Goal: Task Accomplishment & Management: Complete application form

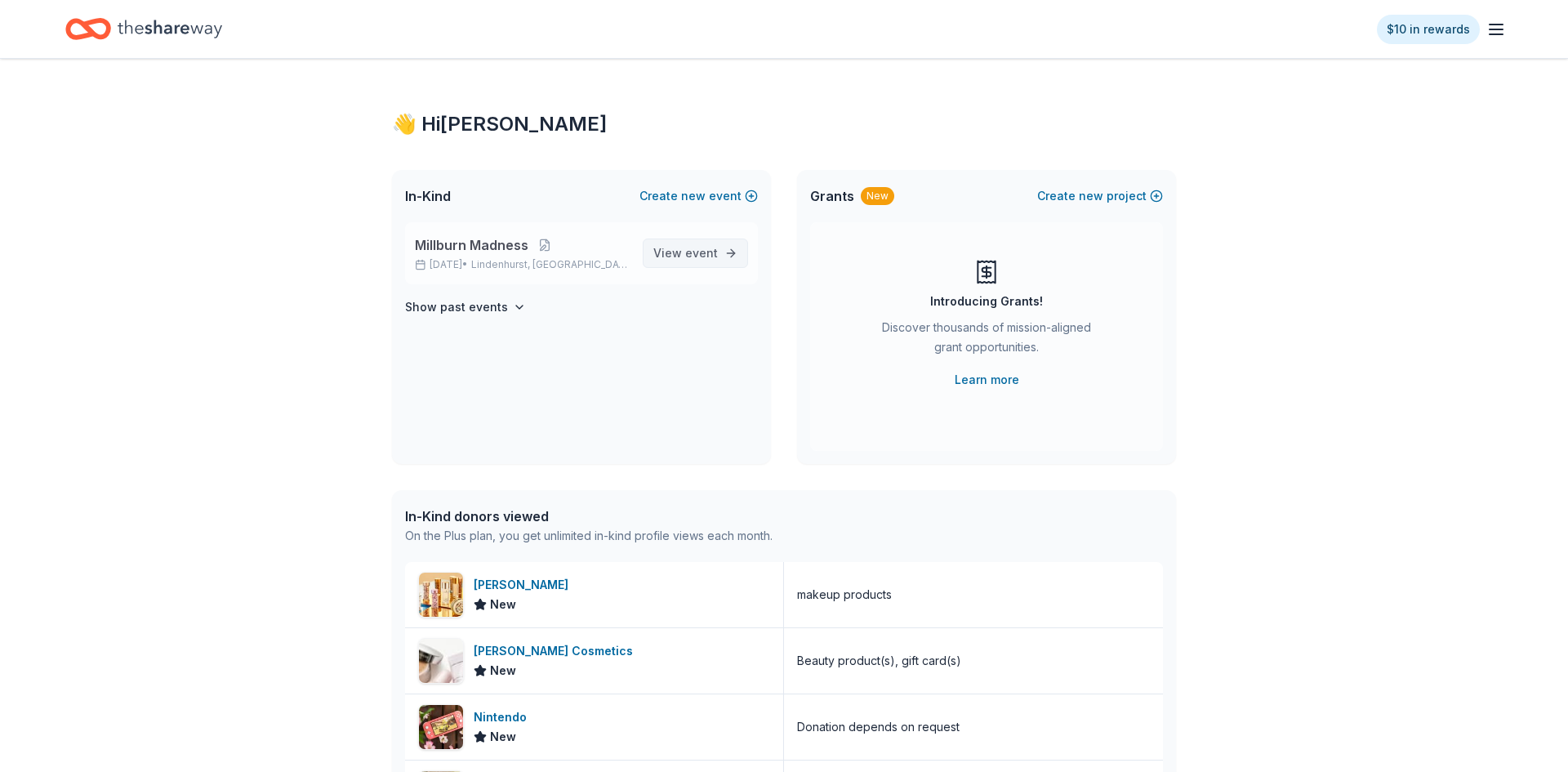
click at [656, 264] on link "View event" at bounding box center [694, 253] width 105 height 30
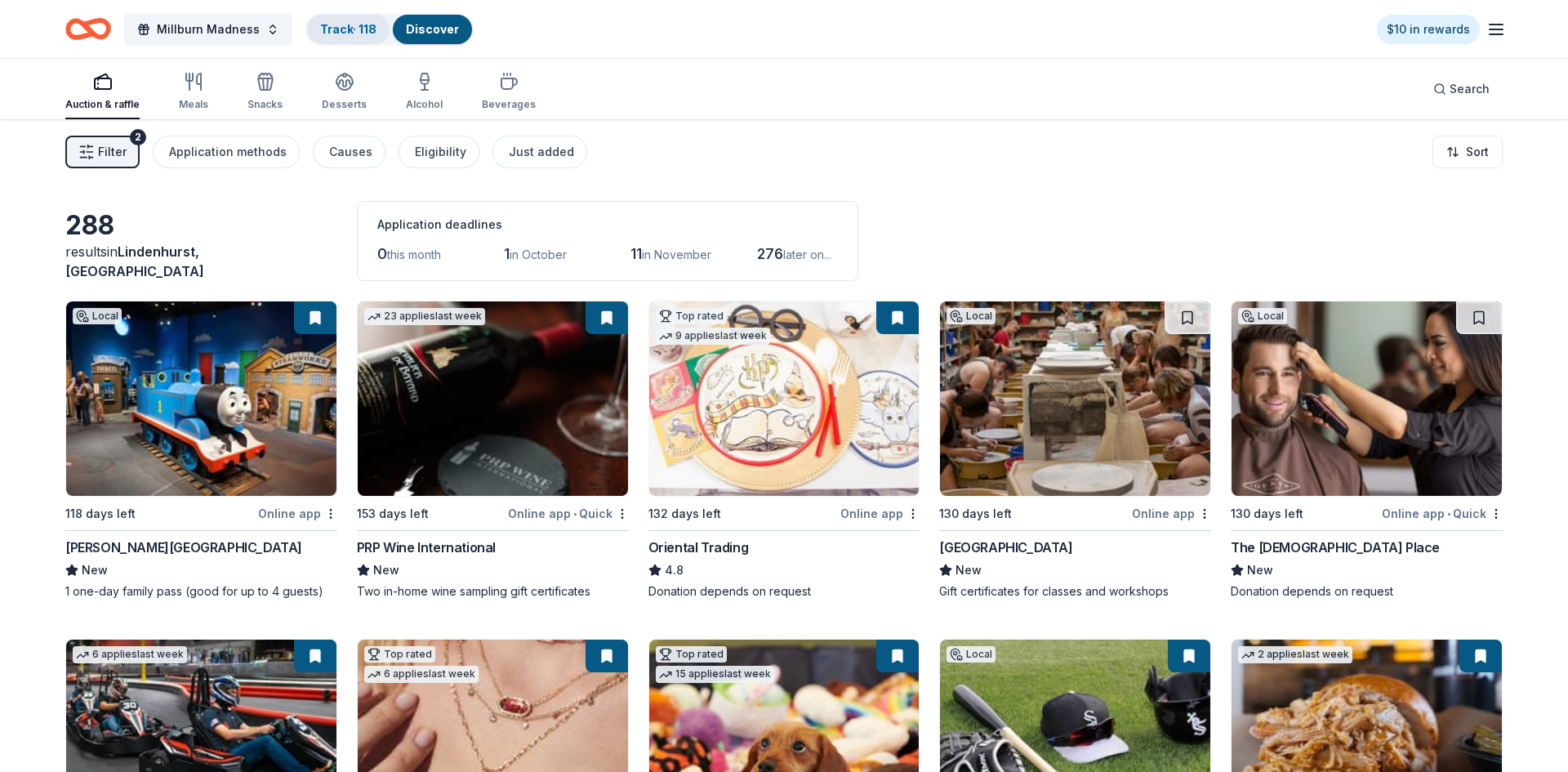
click at [356, 28] on link "Track · 118" at bounding box center [347, 29] width 56 height 14
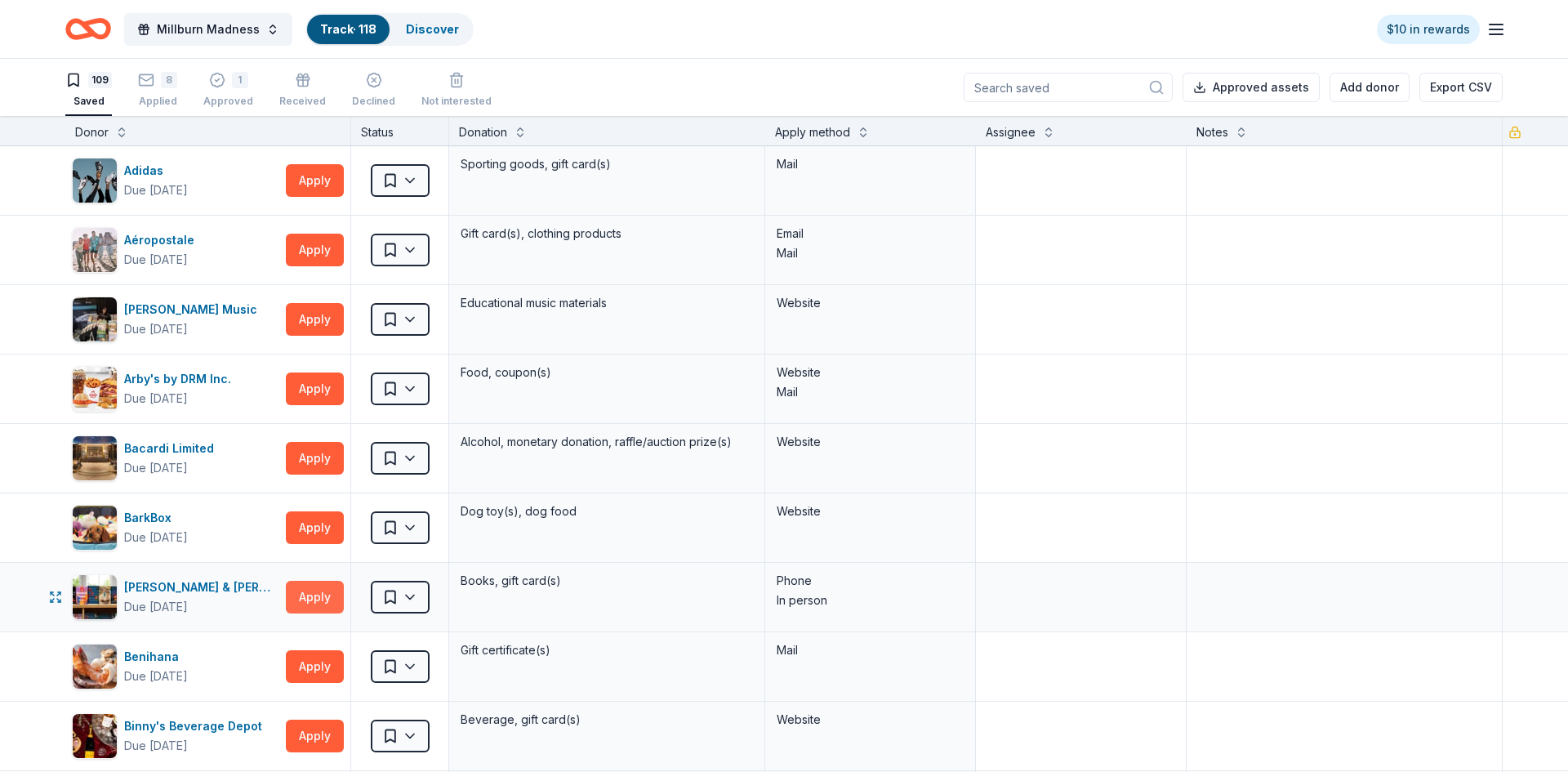
click at [314, 599] on button "Apply" at bounding box center [315, 596] width 58 height 32
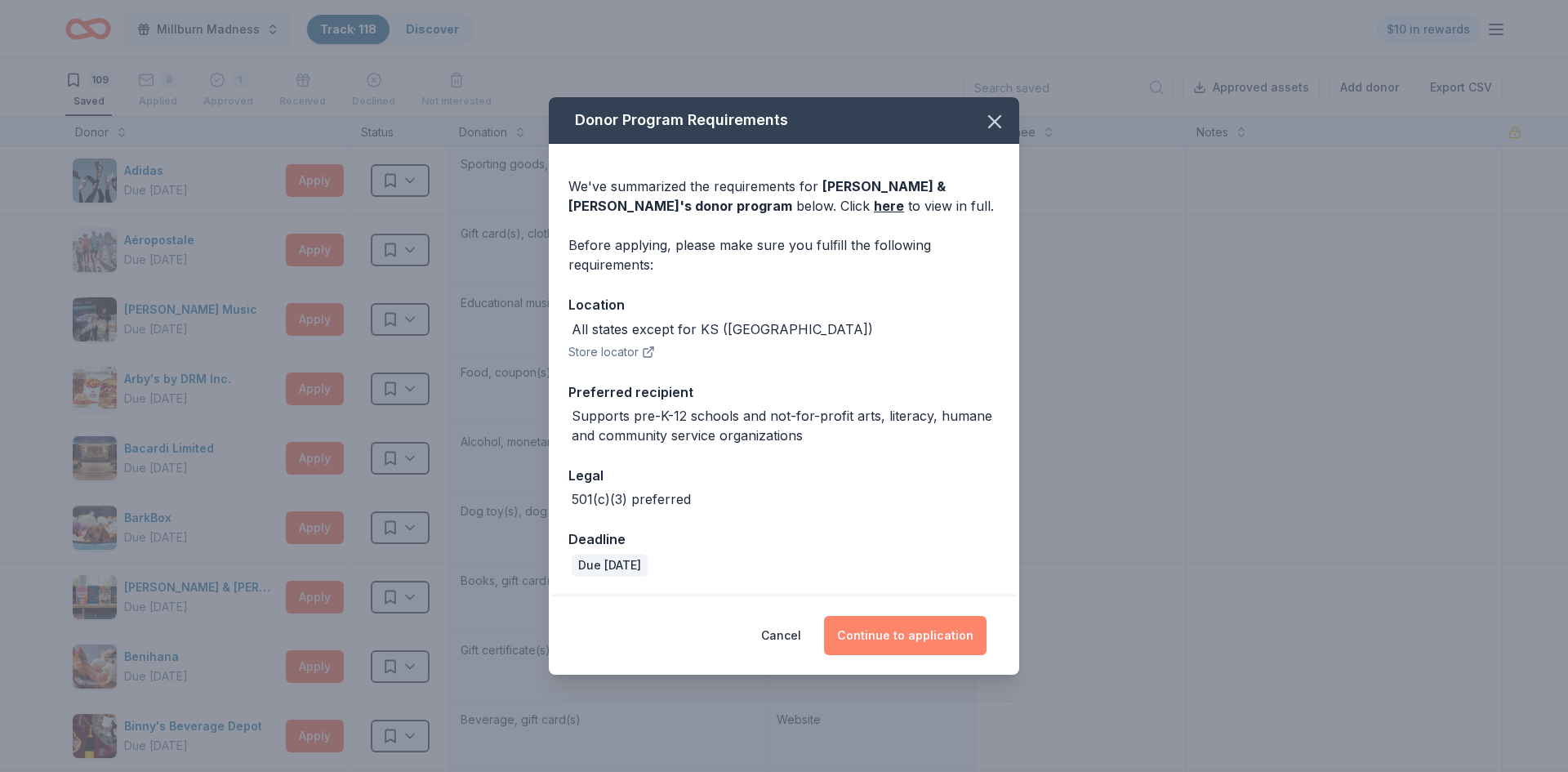
click at [879, 636] on button "Continue to application" at bounding box center [905, 635] width 162 height 39
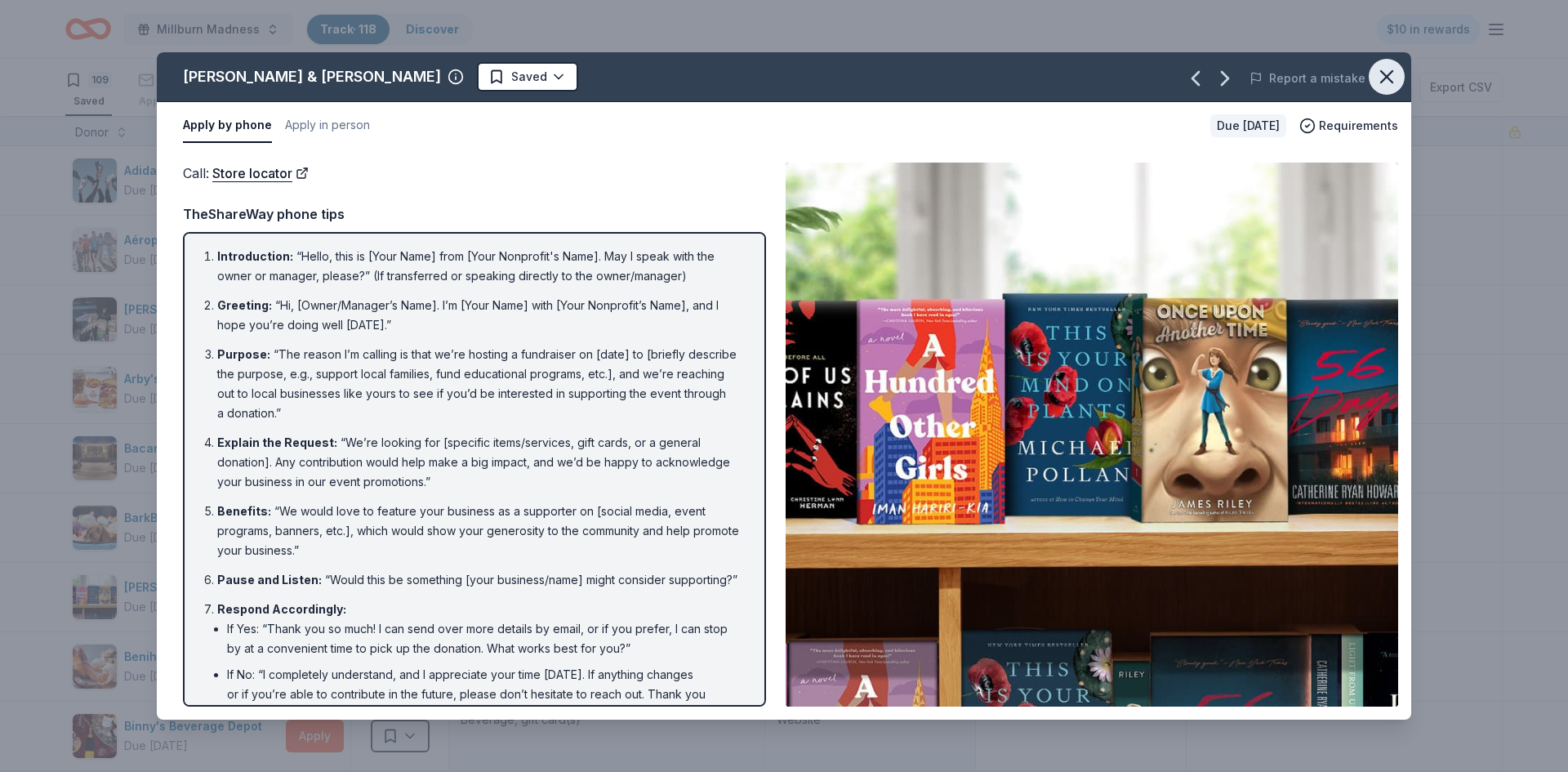
click at [1388, 69] on icon "button" at bounding box center [1386, 76] width 23 height 23
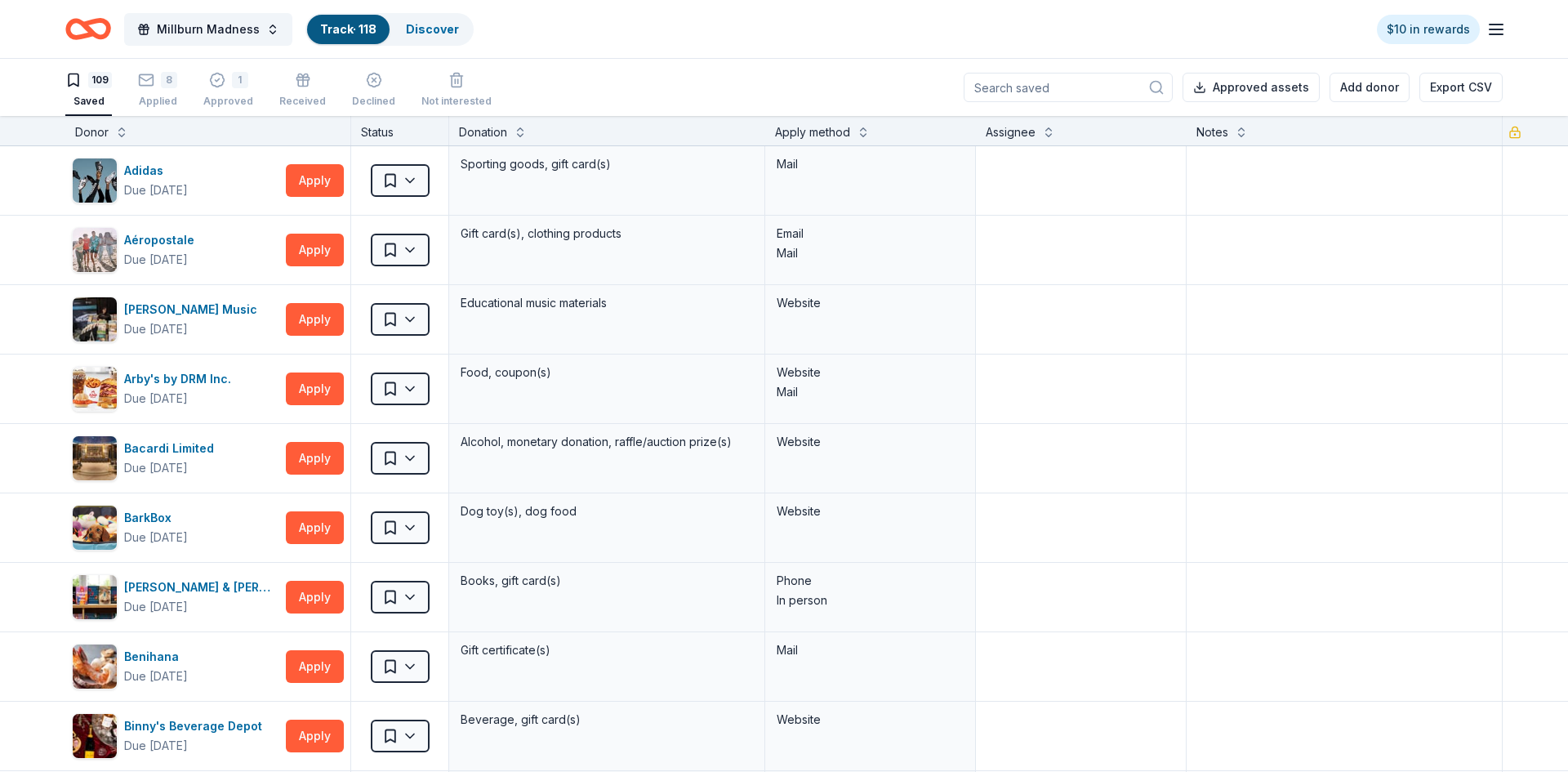
scroll to position [1, 0]
click at [406, 31] on link "Discover" at bounding box center [433, 29] width 53 height 14
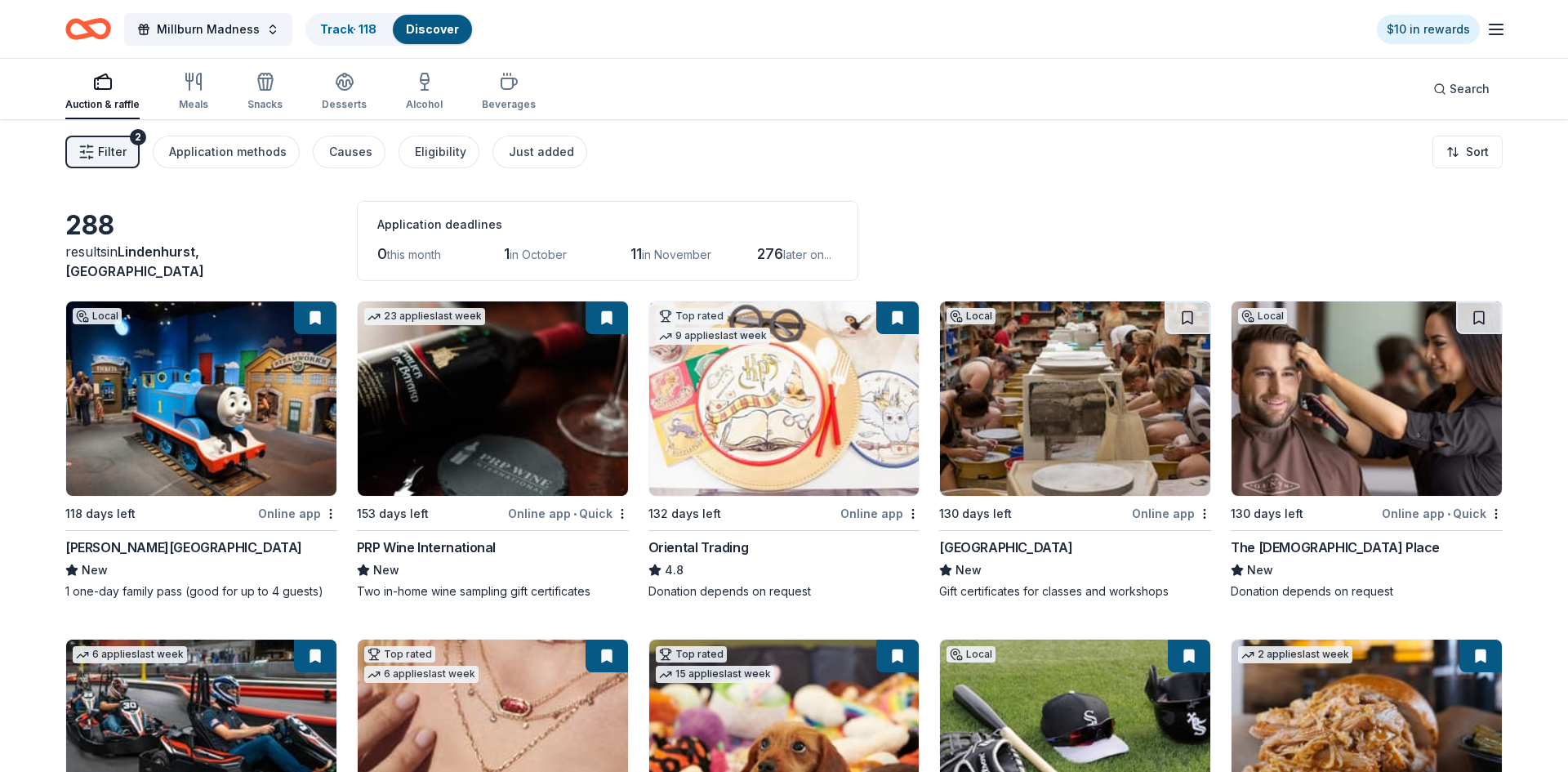
click at [787, 443] on img at bounding box center [784, 398] width 271 height 195
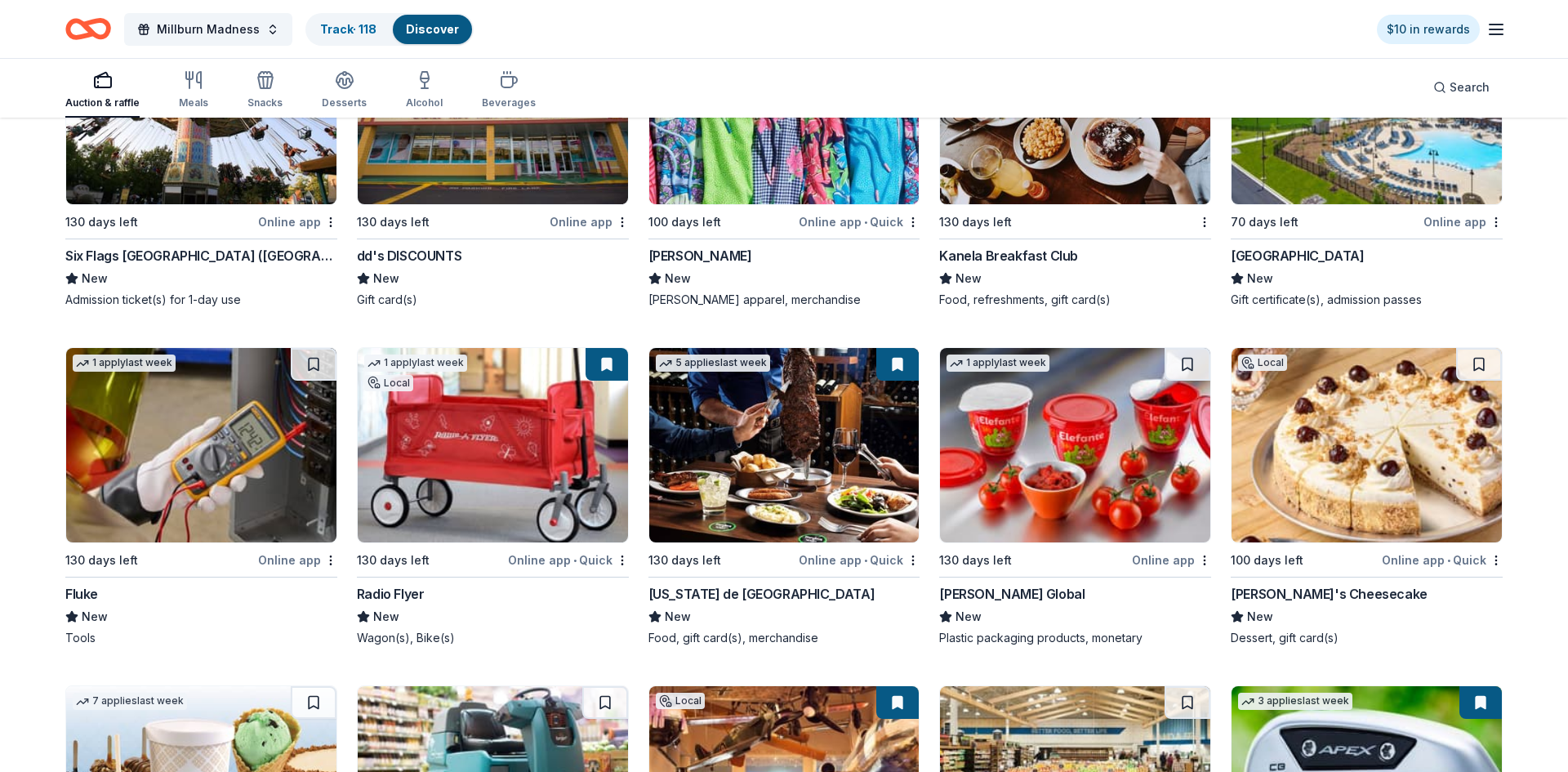
scroll to position [9686, 0]
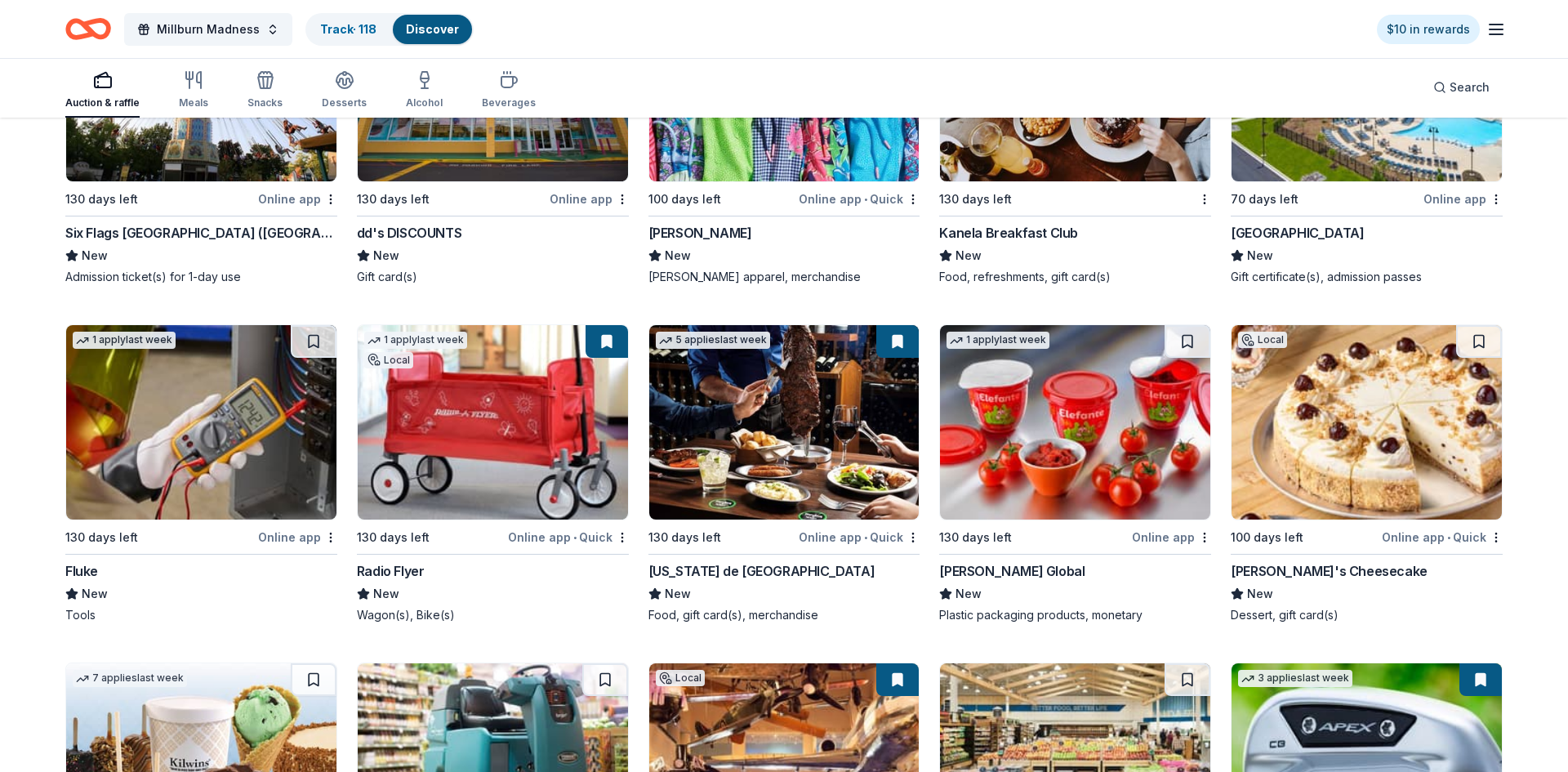
click at [468, 421] on img at bounding box center [493, 422] width 271 height 195
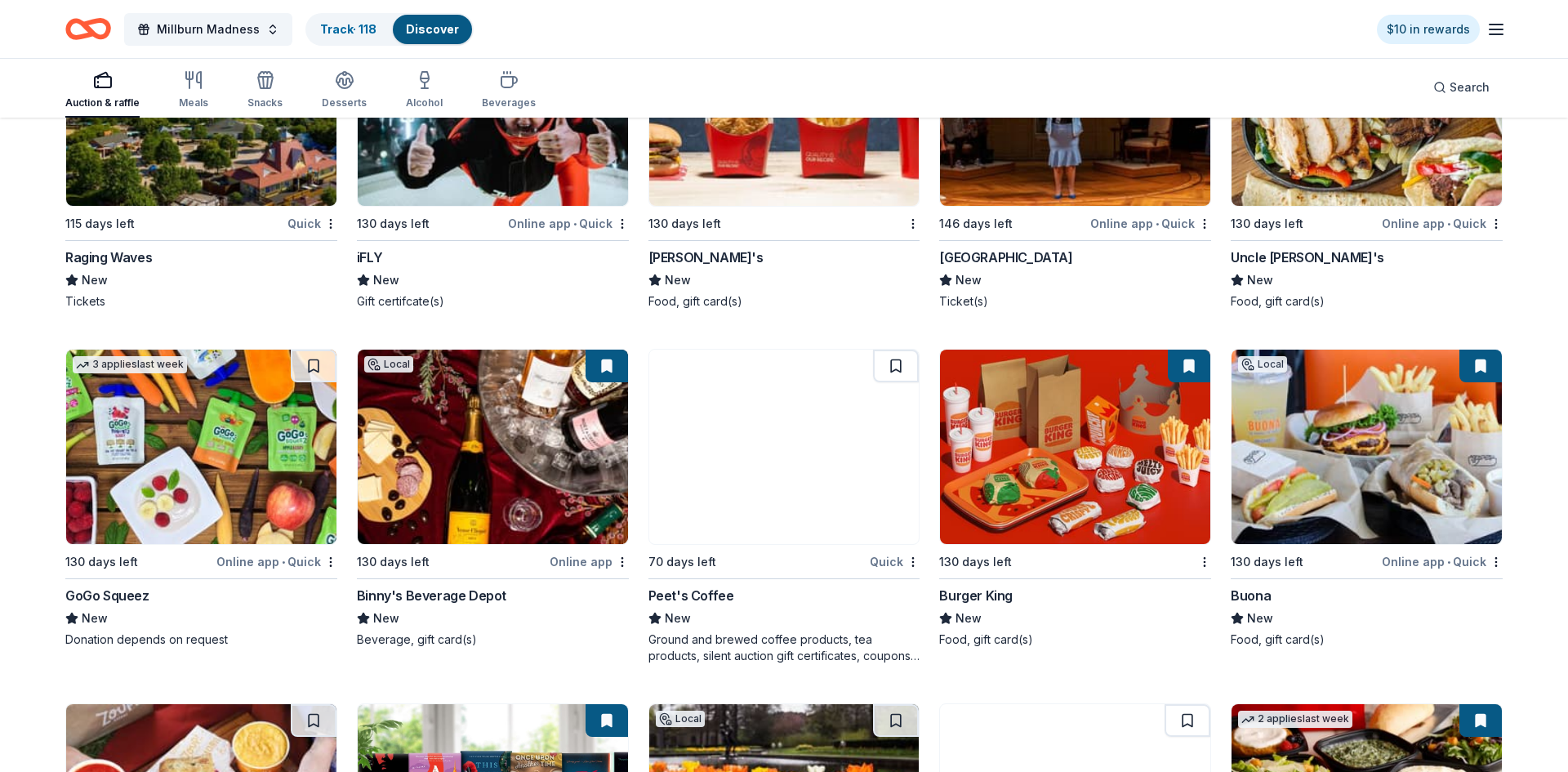
scroll to position [13766, 0]
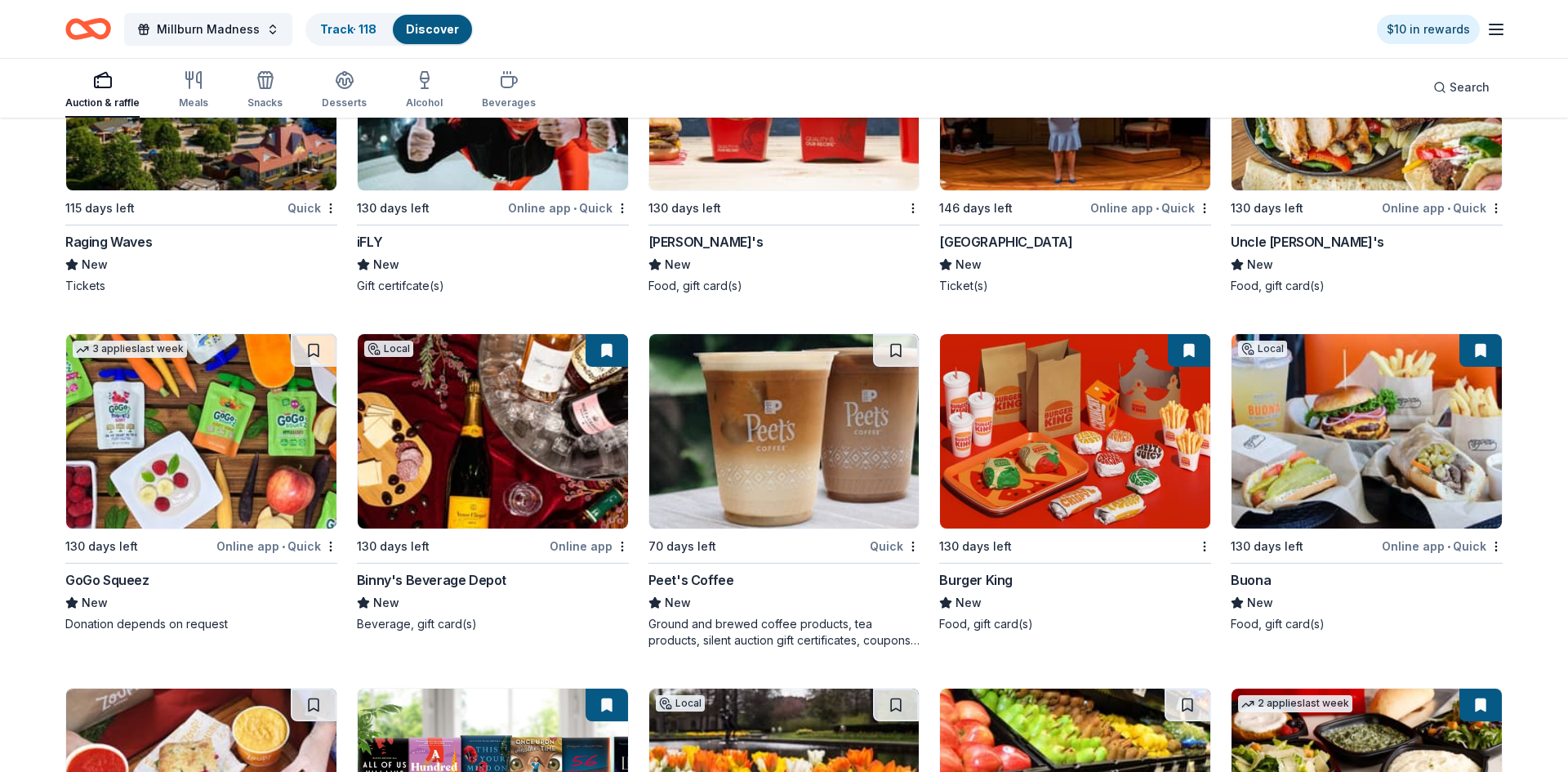
click at [474, 398] on img at bounding box center [493, 432] width 271 height 195
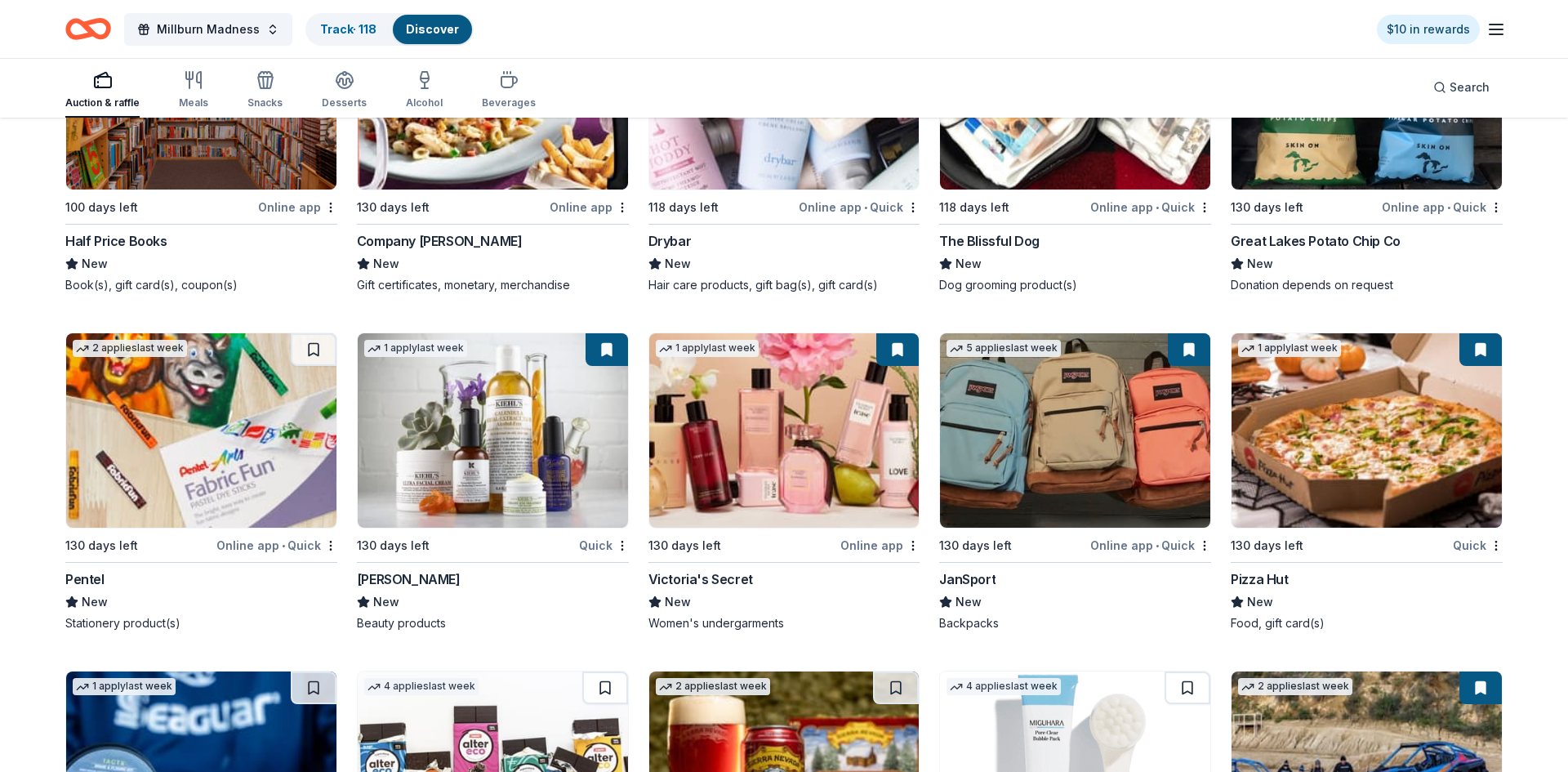
scroll to position [15913, 0]
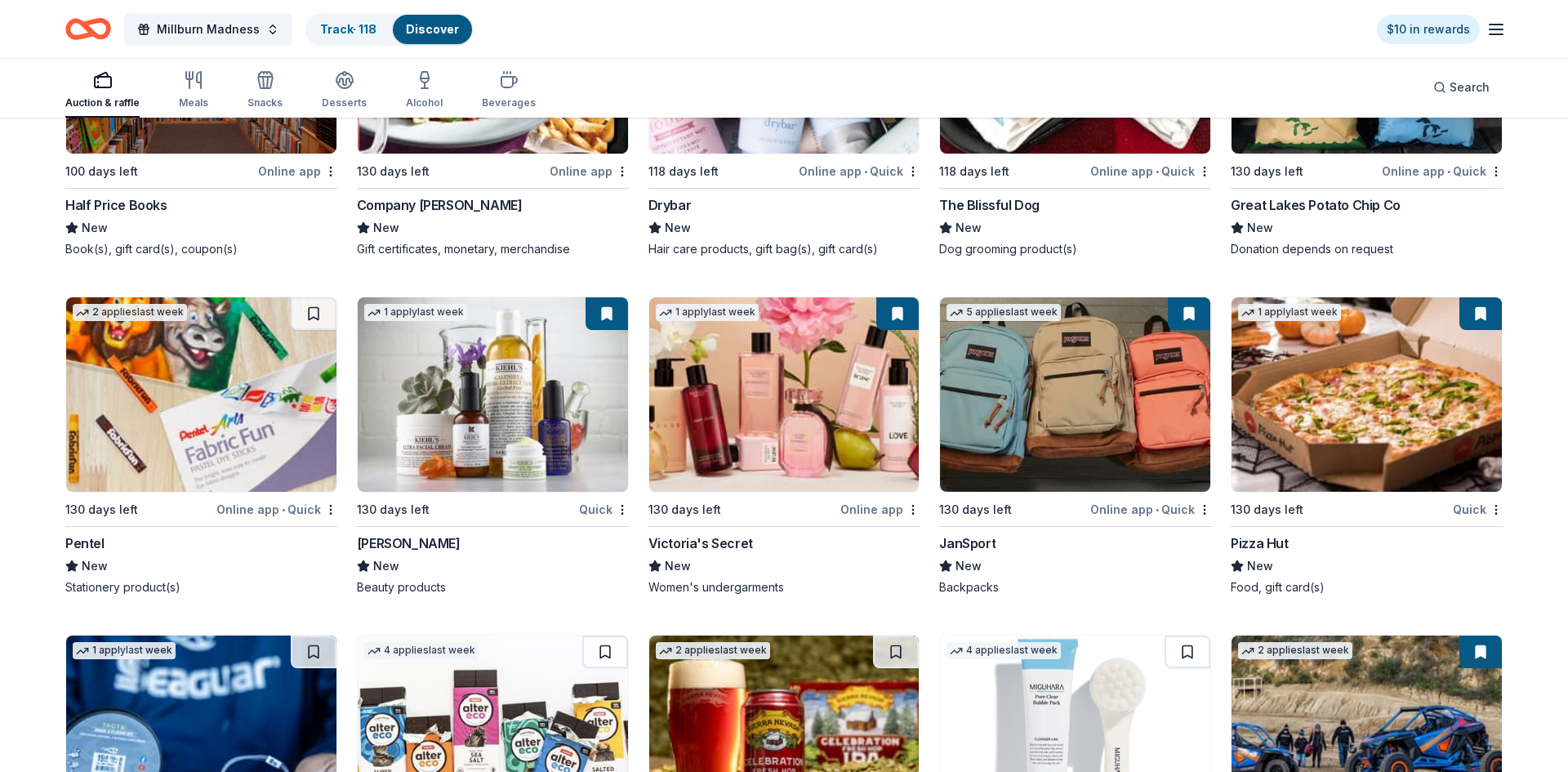
click at [468, 406] on img at bounding box center [493, 394] width 271 height 195
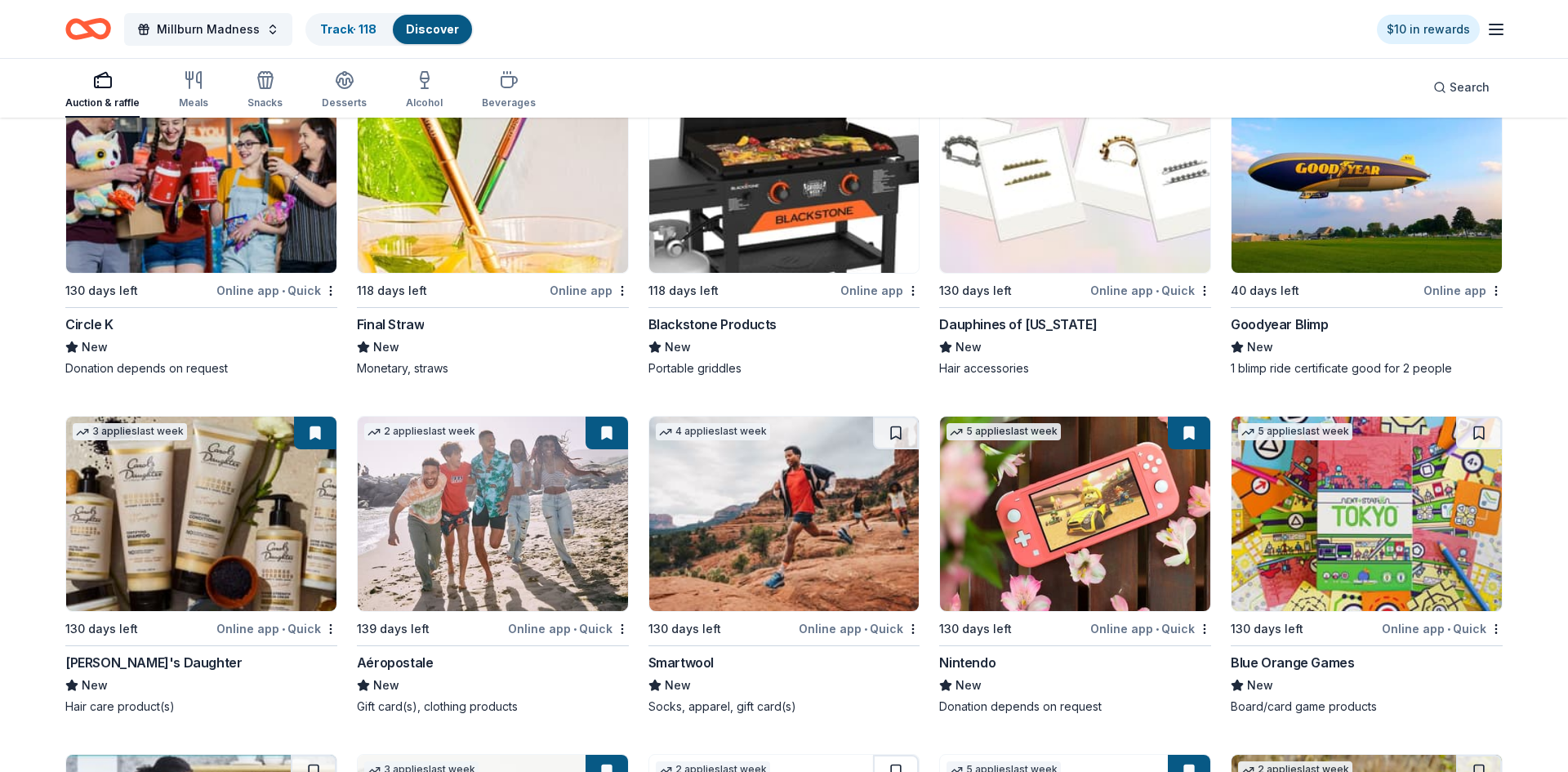
scroll to position [18601, 0]
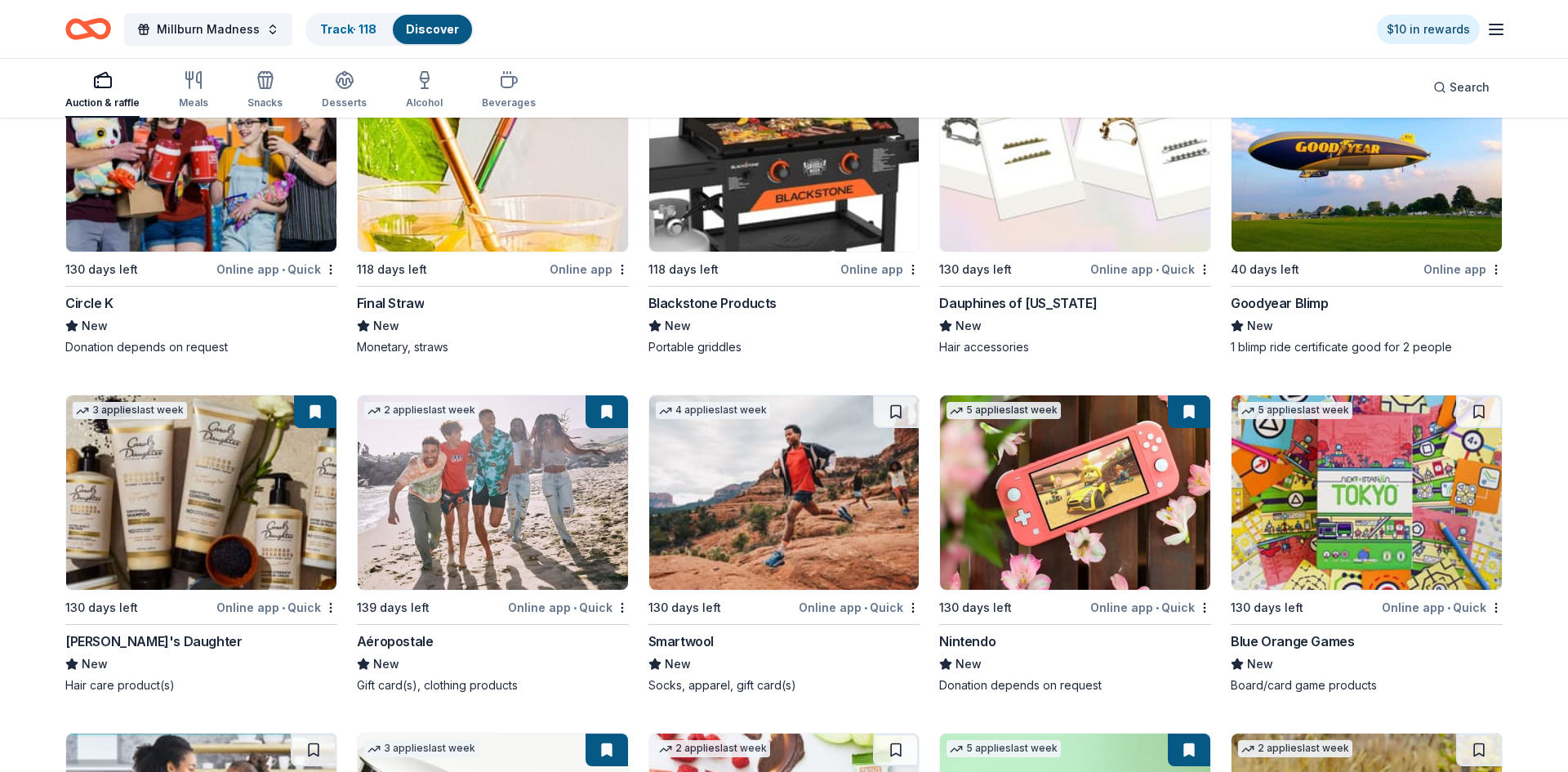
click at [1071, 522] on img at bounding box center [1075, 493] width 271 height 195
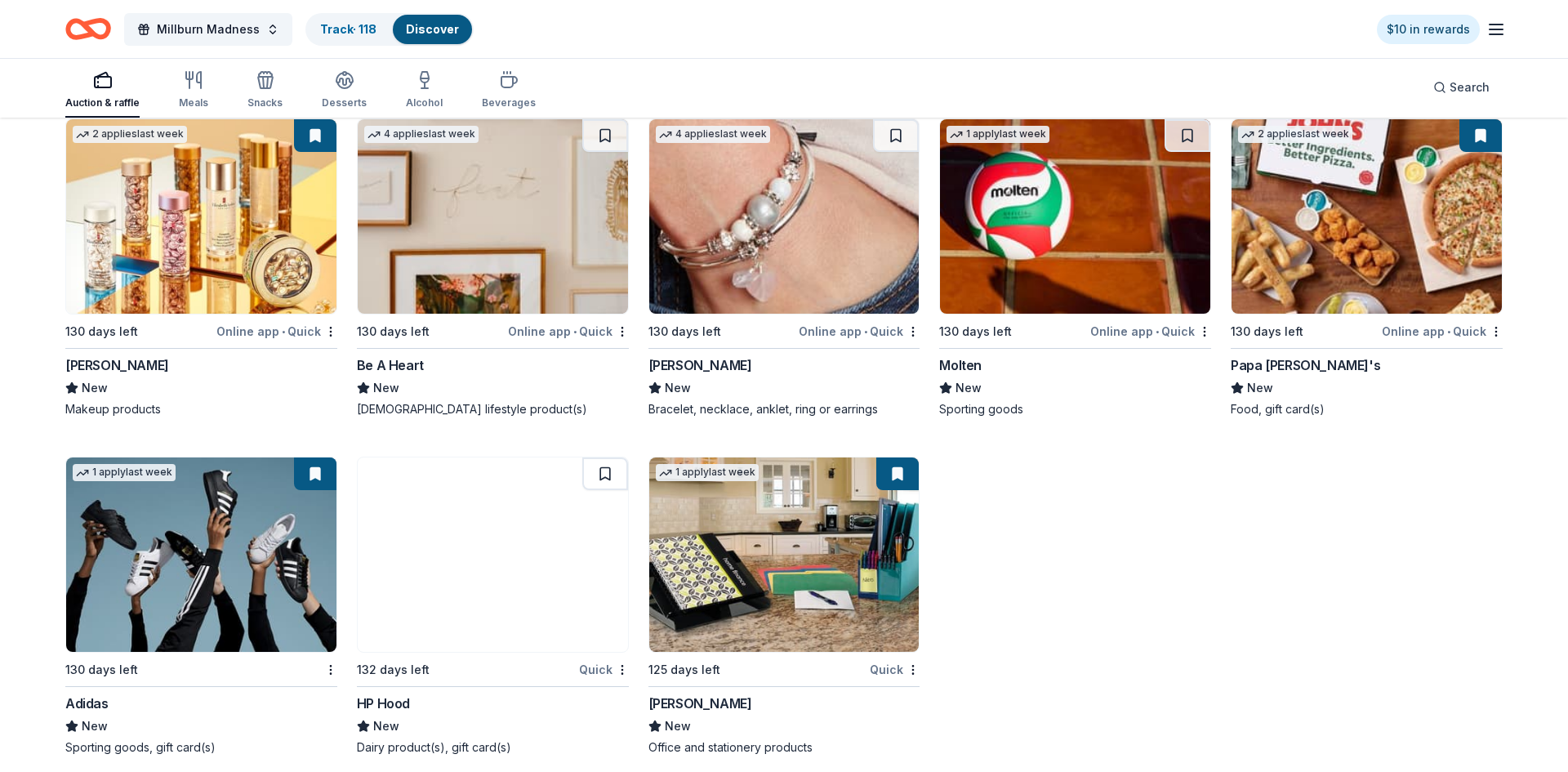
scroll to position [19461, 0]
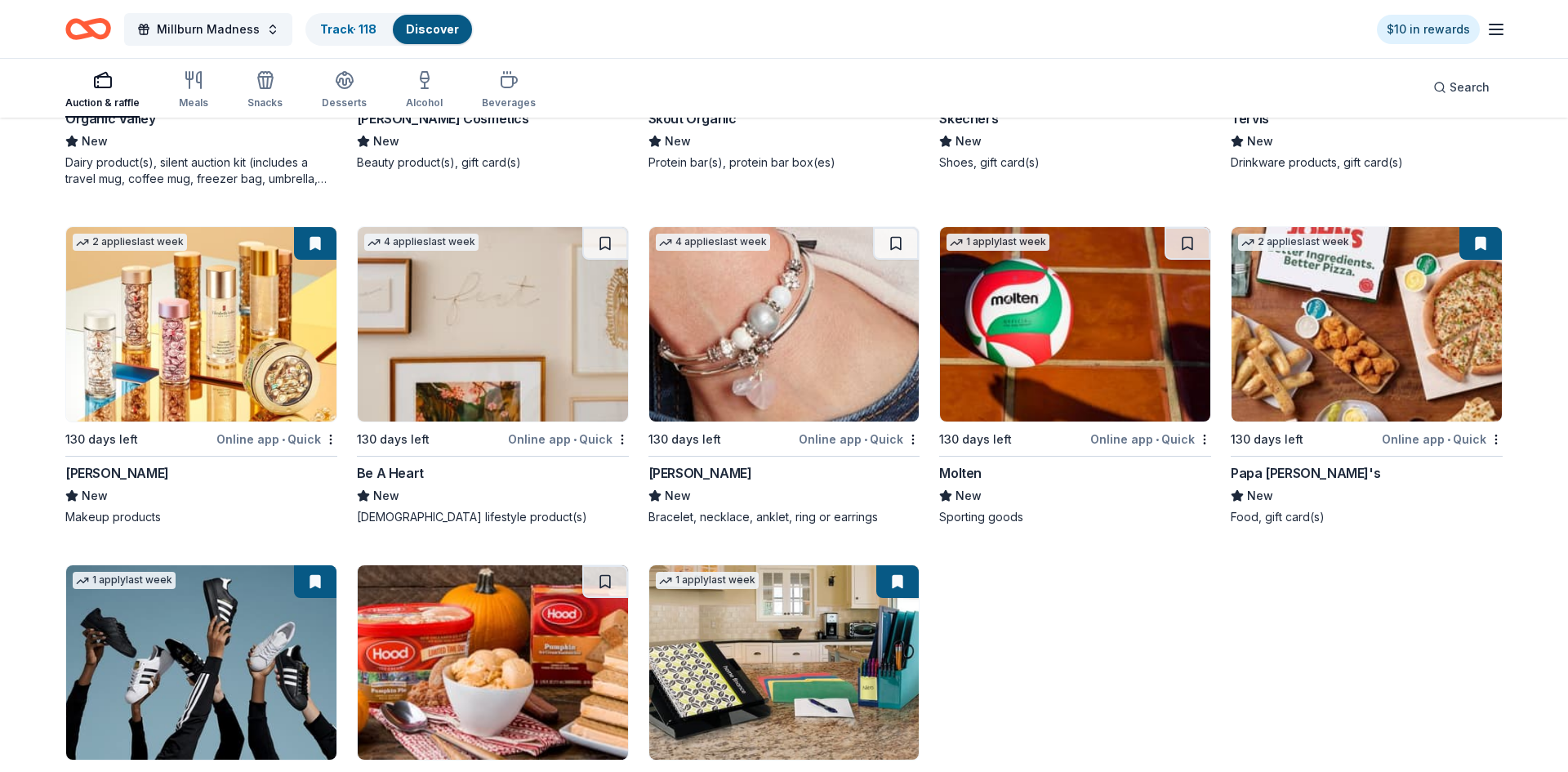
click at [224, 355] on img at bounding box center [201, 325] width 271 height 195
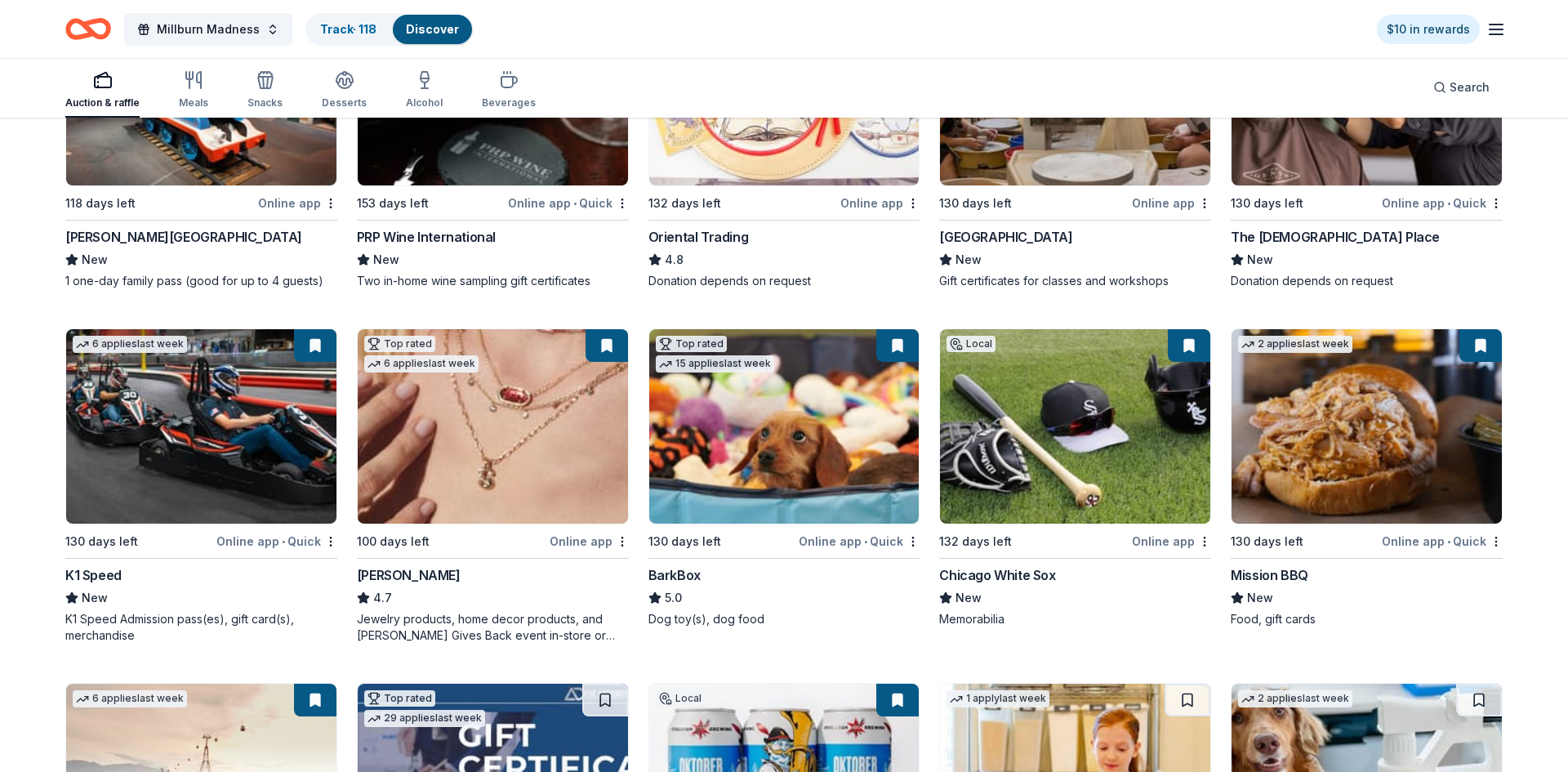
scroll to position [267, 0]
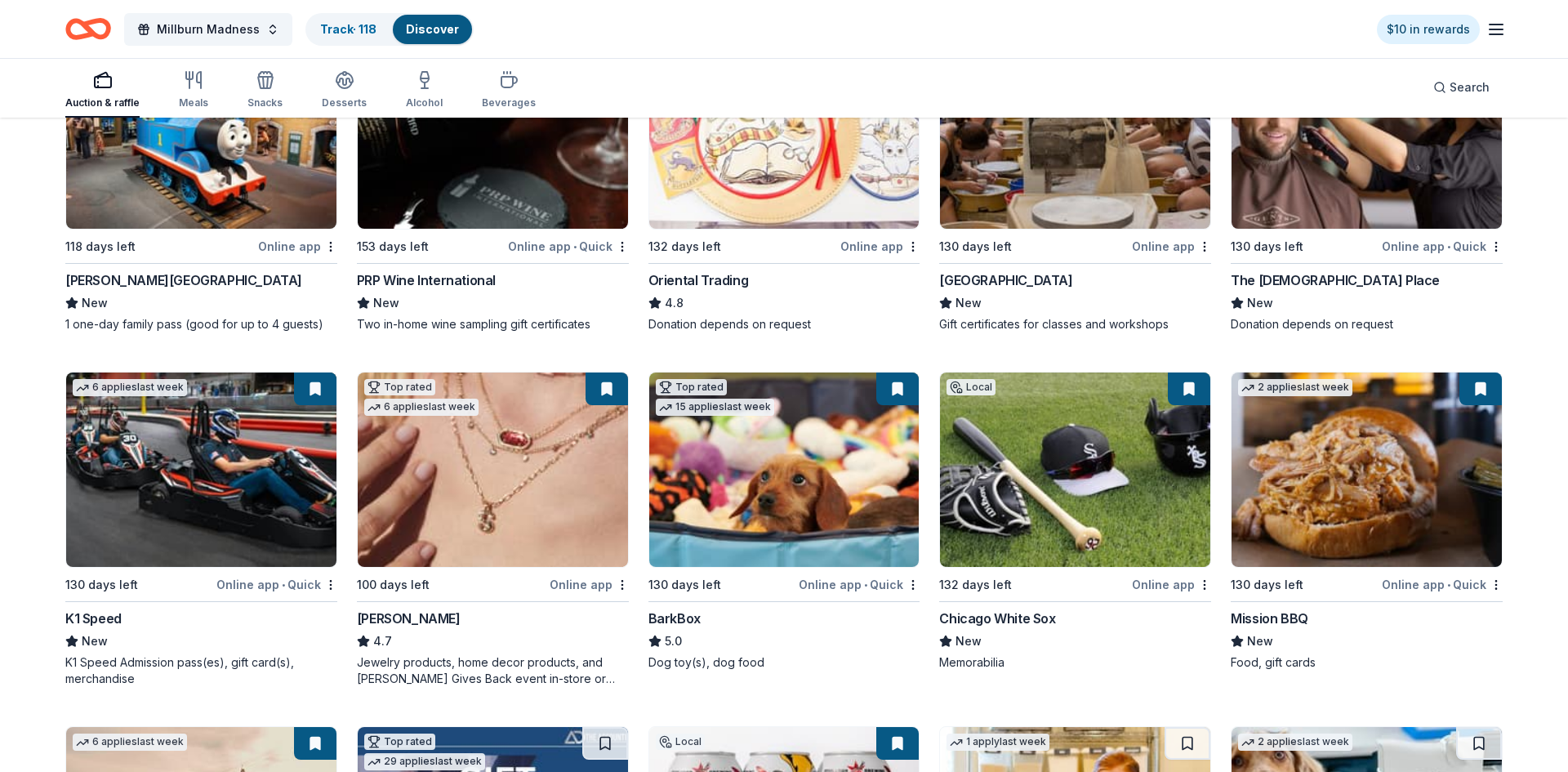
click at [742, 457] on img at bounding box center [784, 470] width 271 height 195
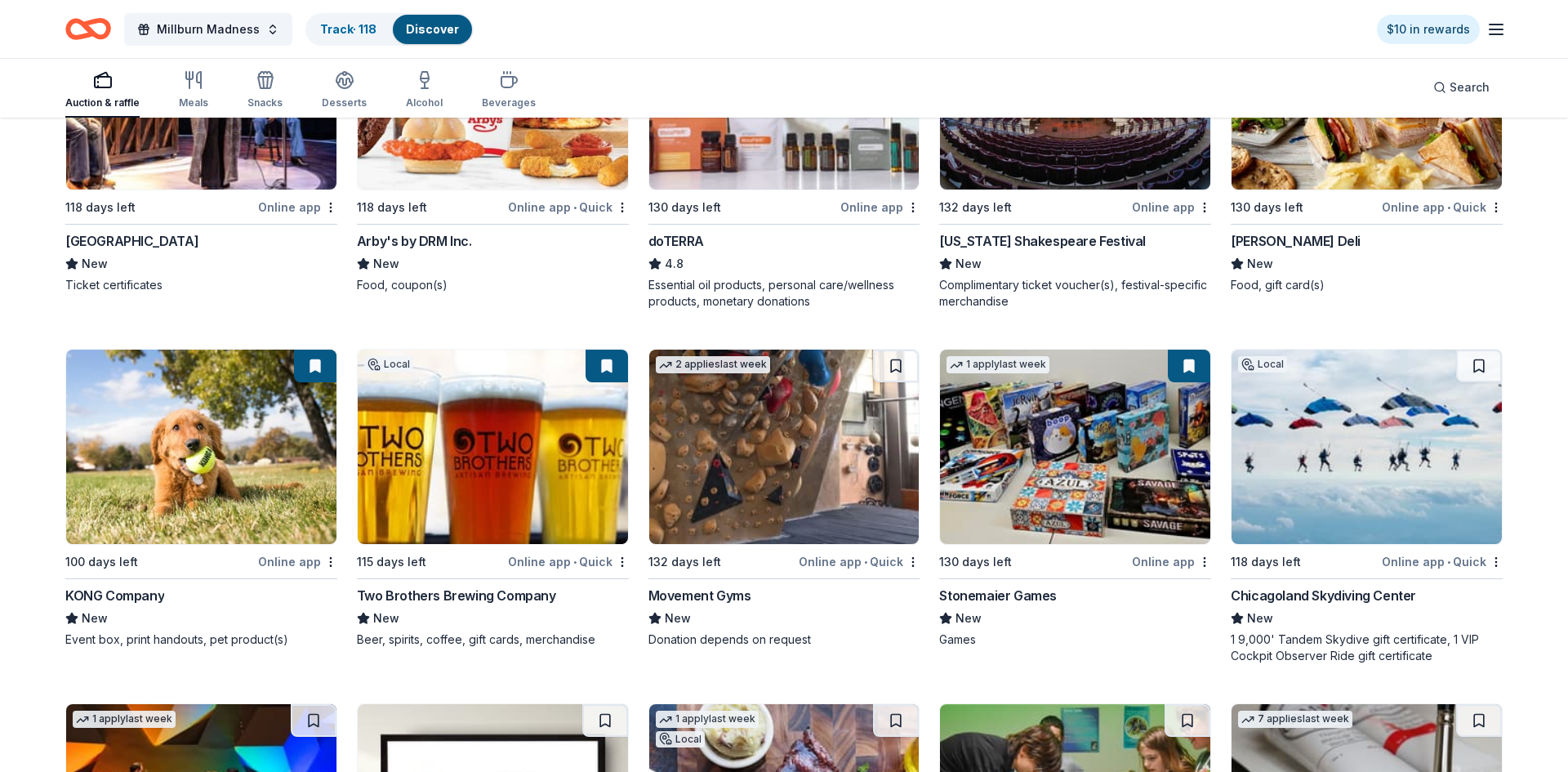
scroll to position [4574, 0]
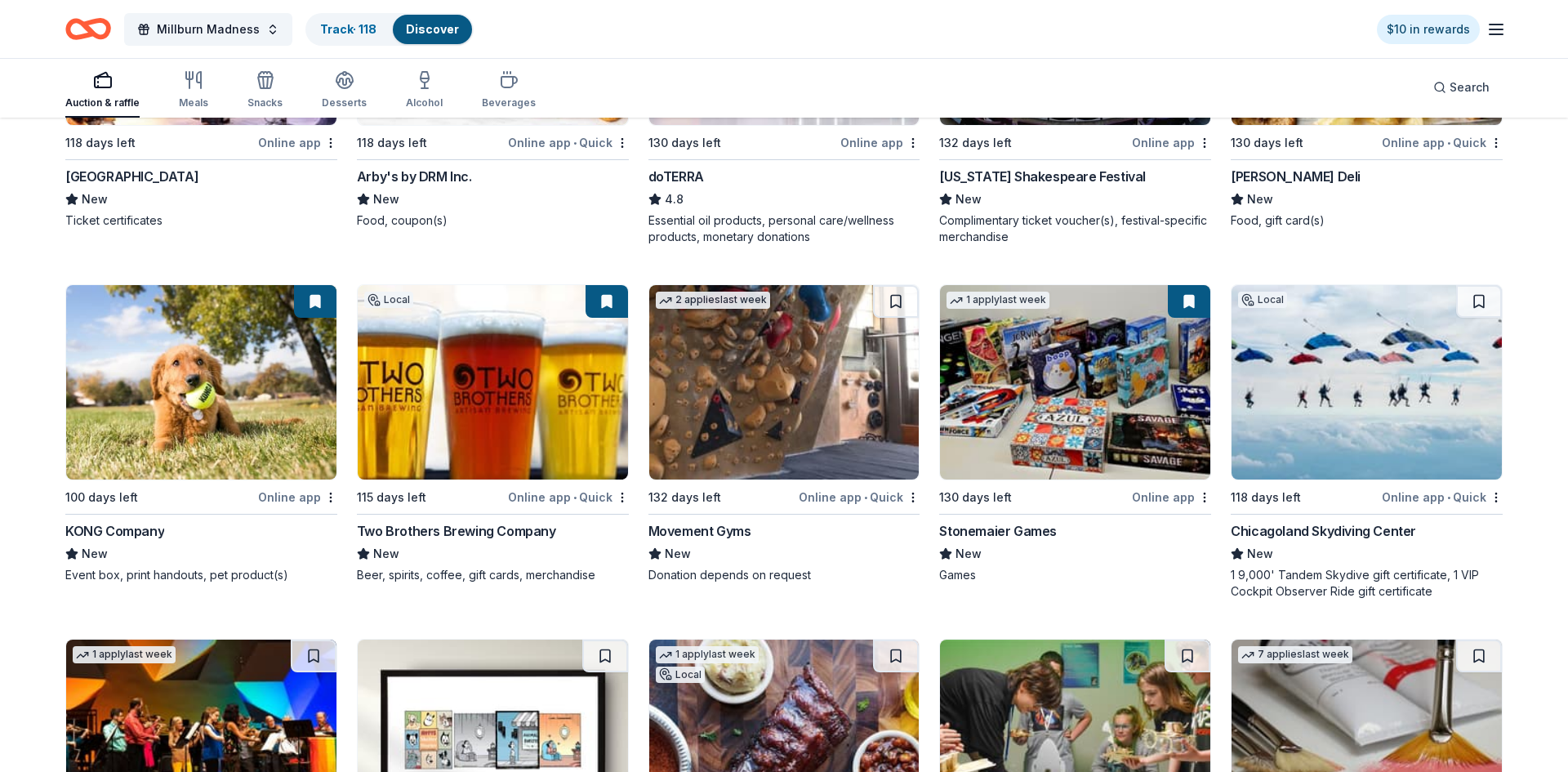
click at [253, 373] on img at bounding box center [201, 383] width 271 height 195
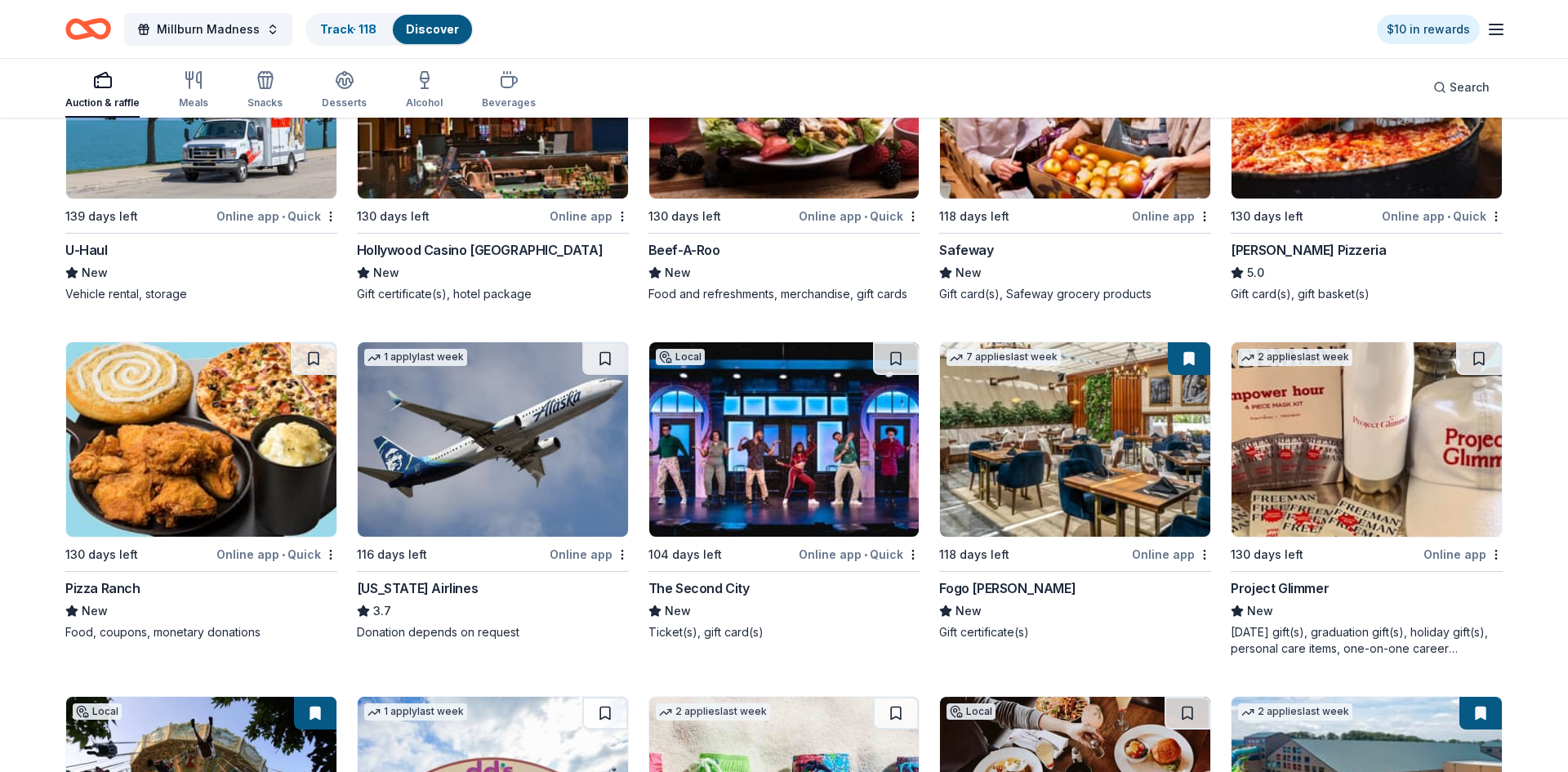
scroll to position [8782, 0]
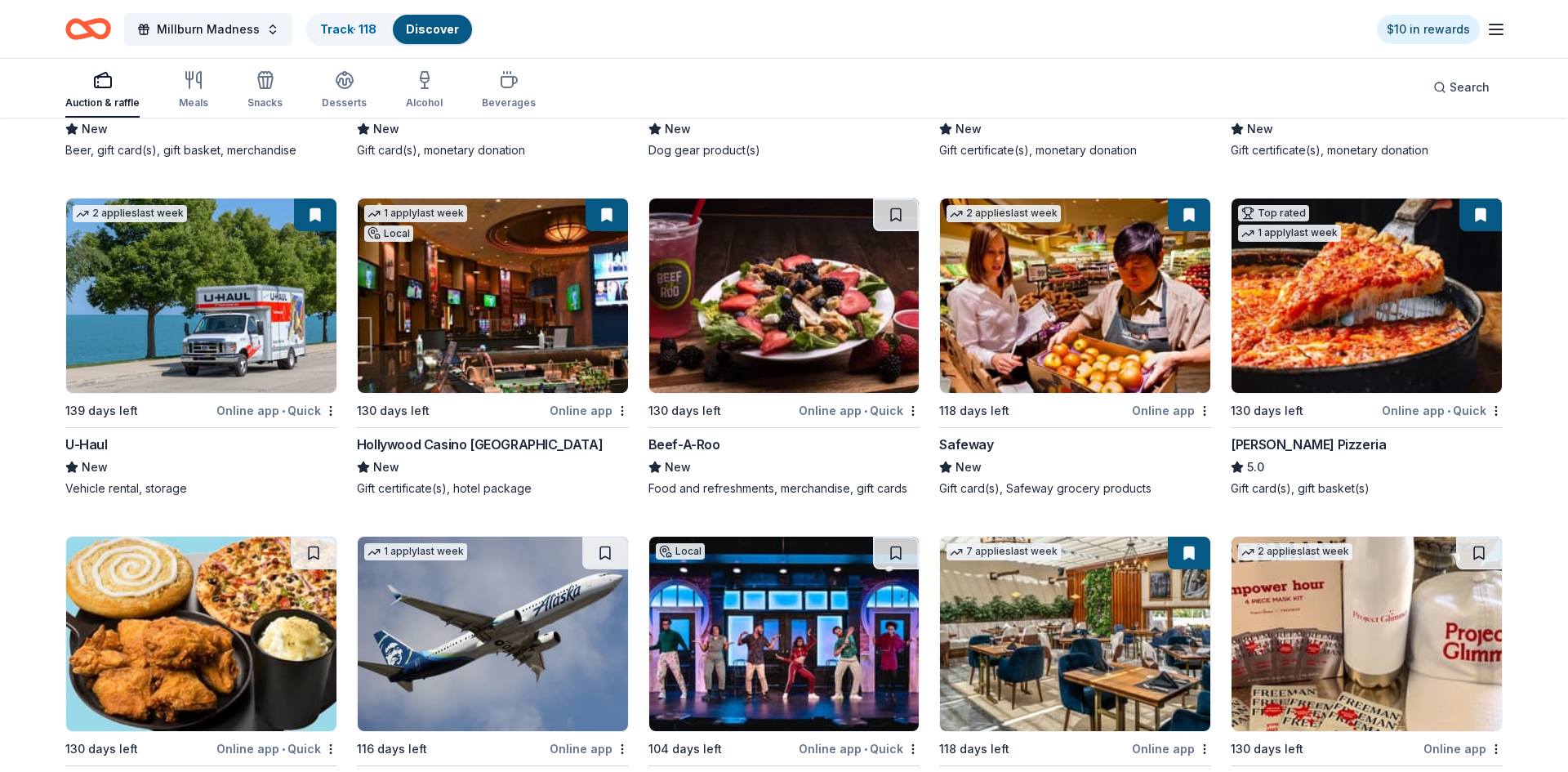
click at [1374, 320] on img at bounding box center [1366, 296] width 271 height 195
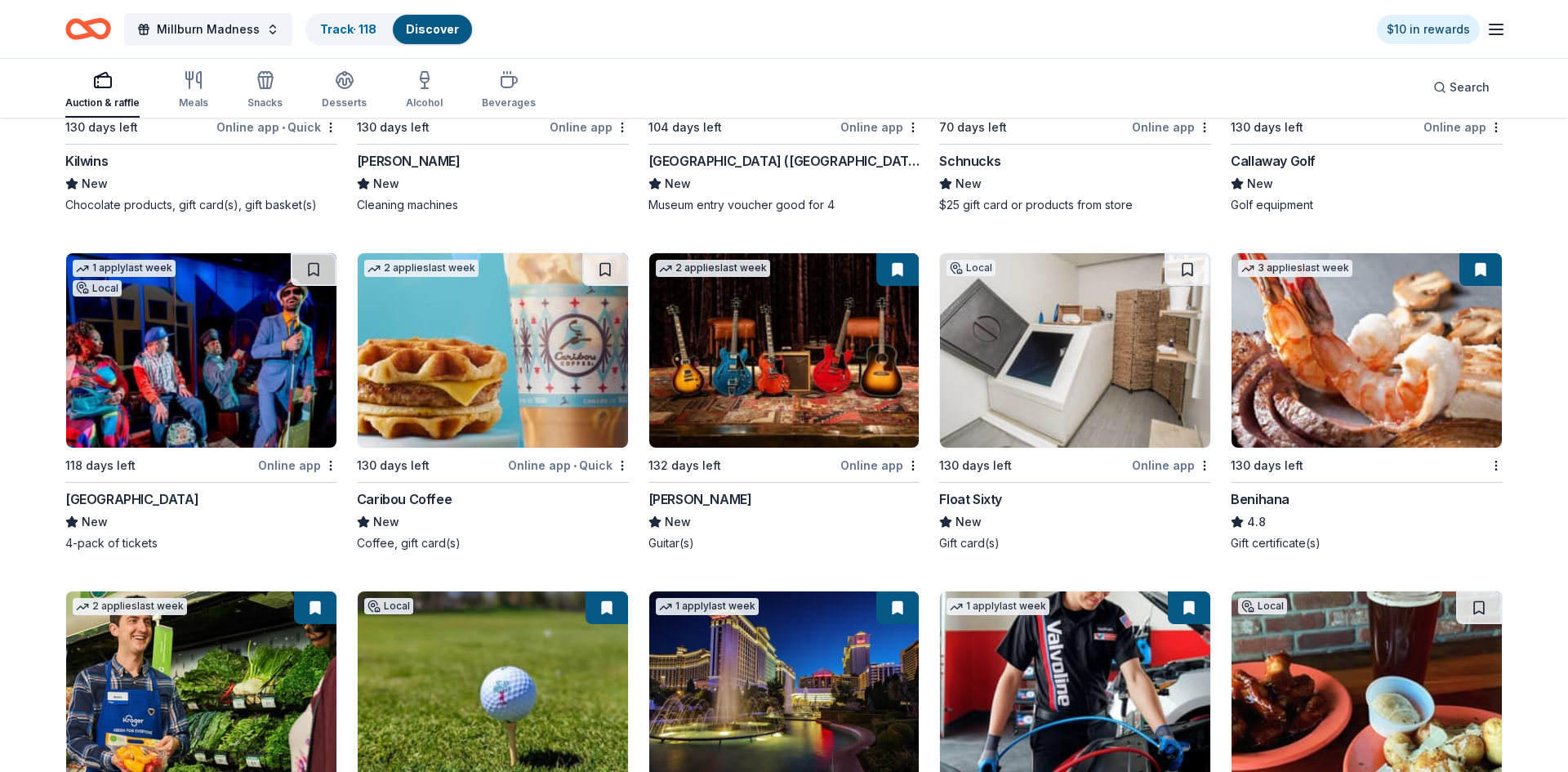
scroll to position [10455, 0]
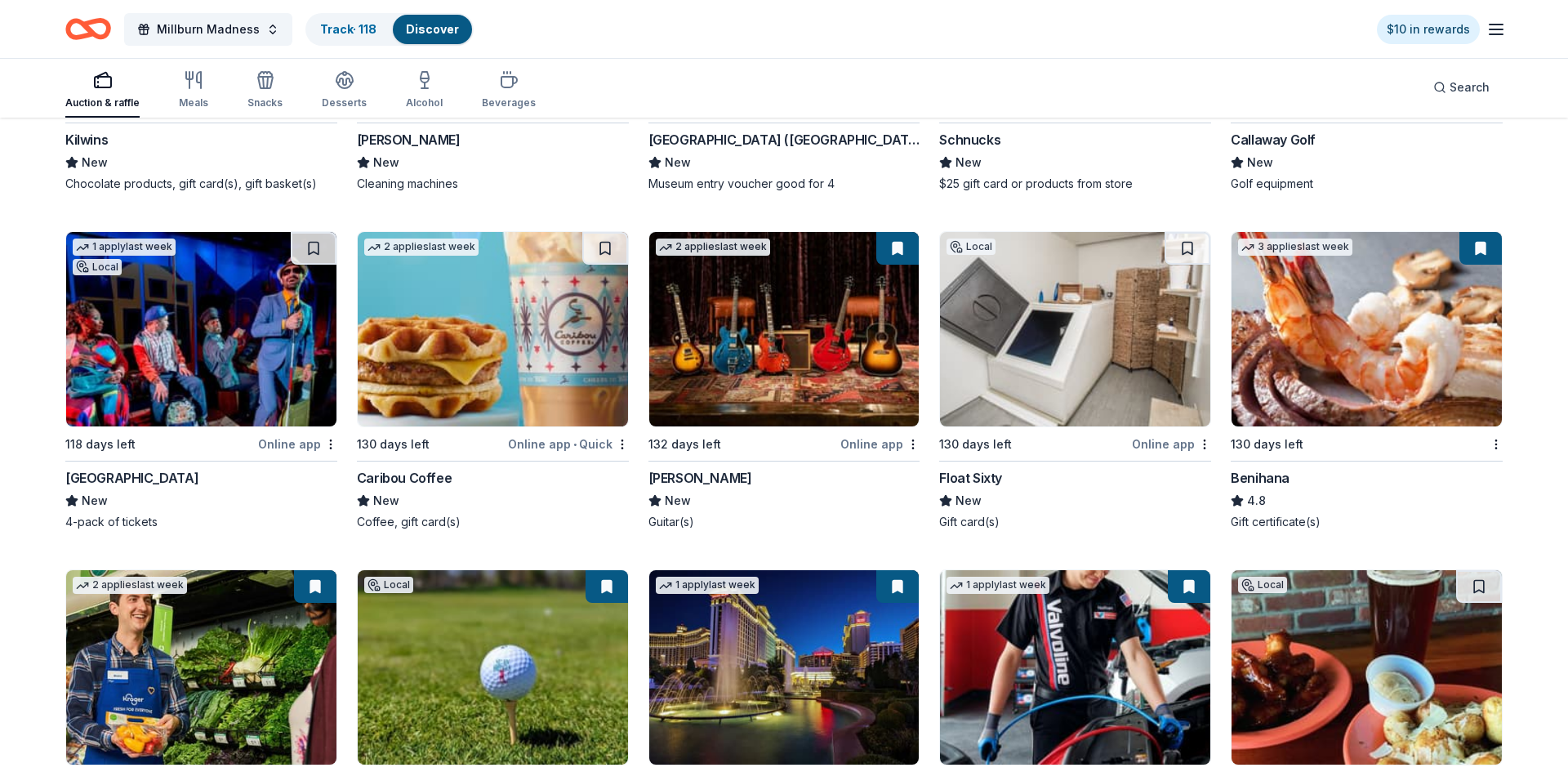
click at [768, 380] on img at bounding box center [784, 329] width 271 height 195
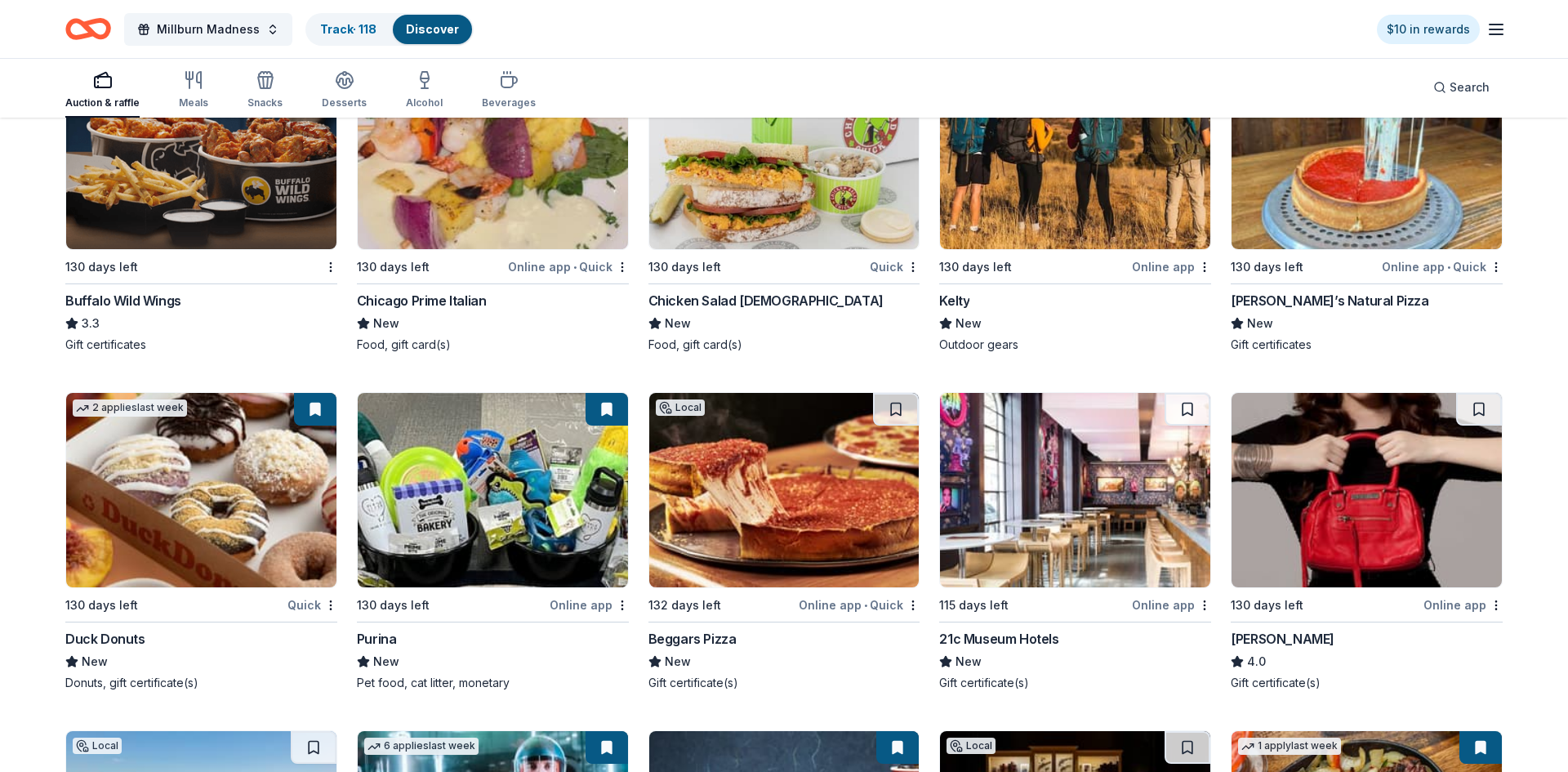
scroll to position [13140, 0]
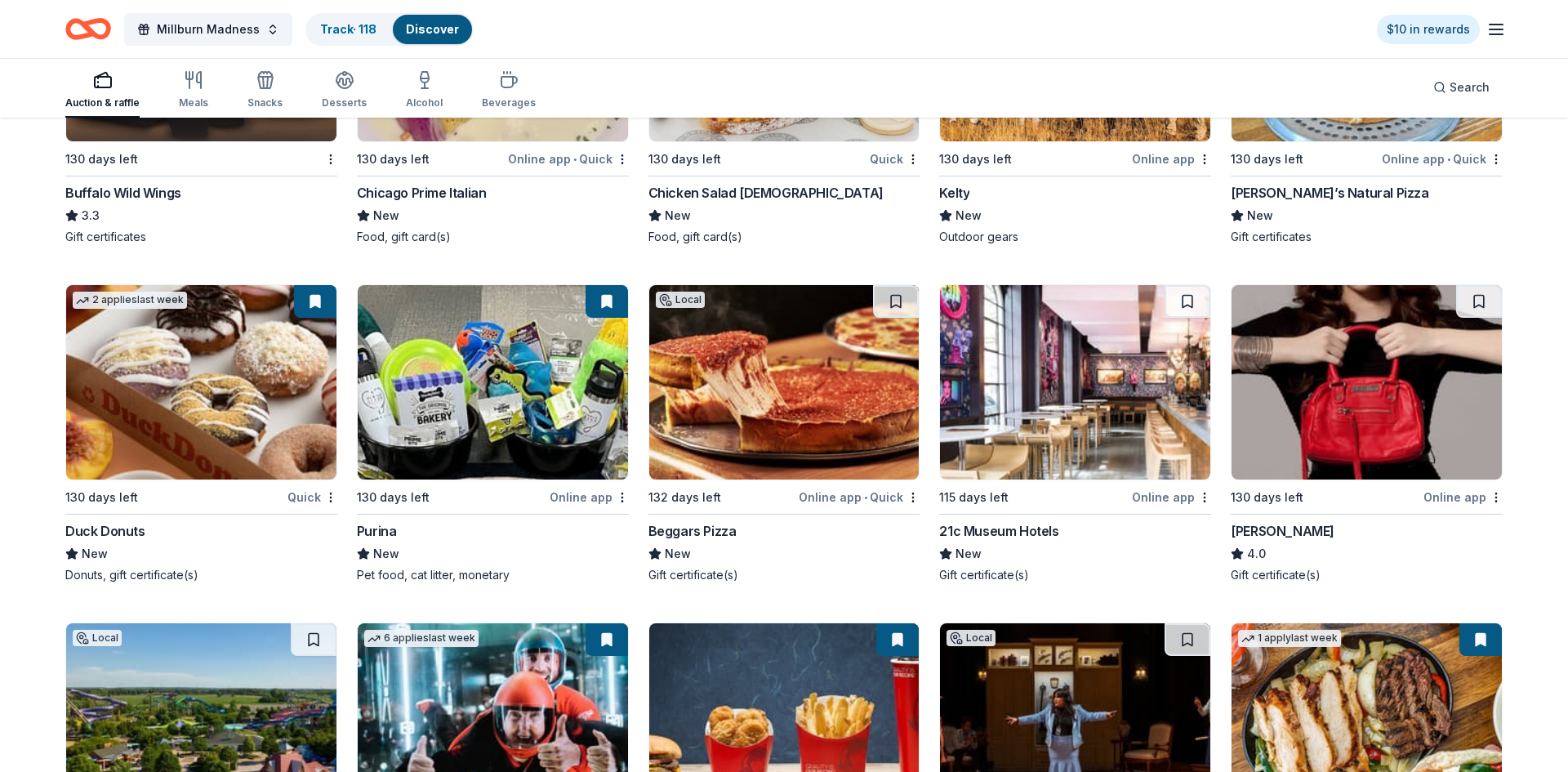
click at [526, 390] on img at bounding box center [493, 383] width 271 height 195
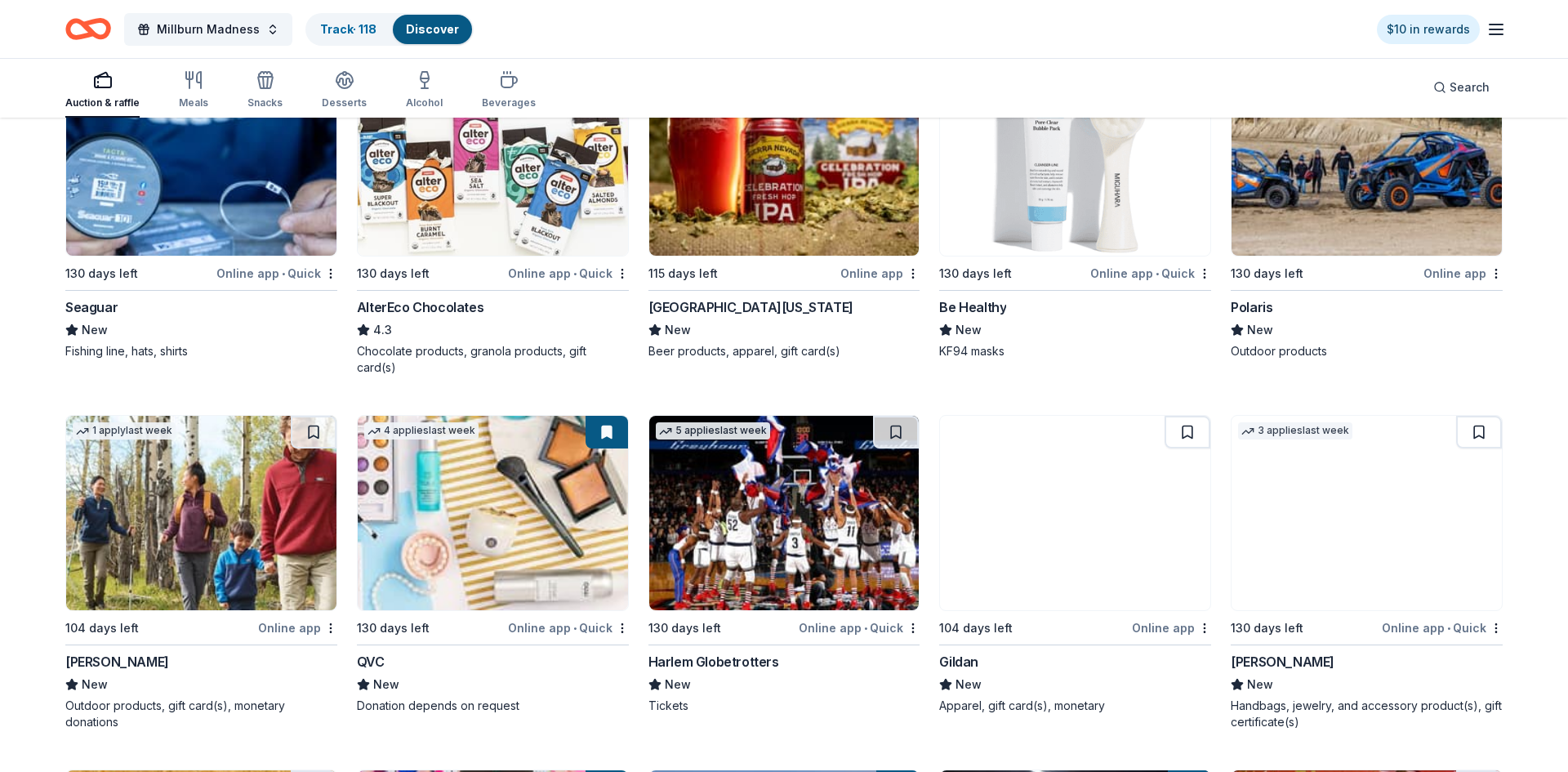
scroll to position [16940, 0]
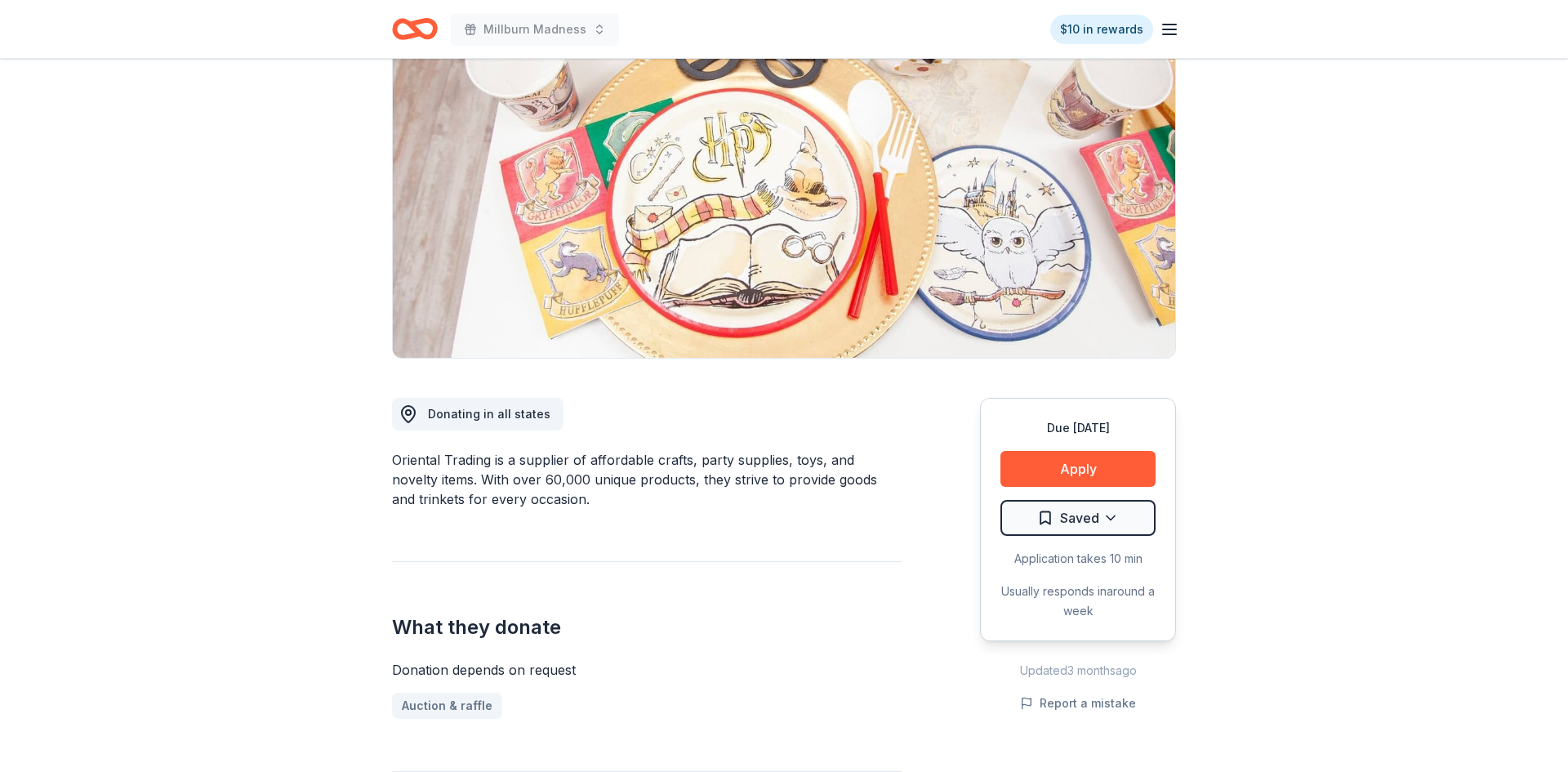
scroll to position [135, 0]
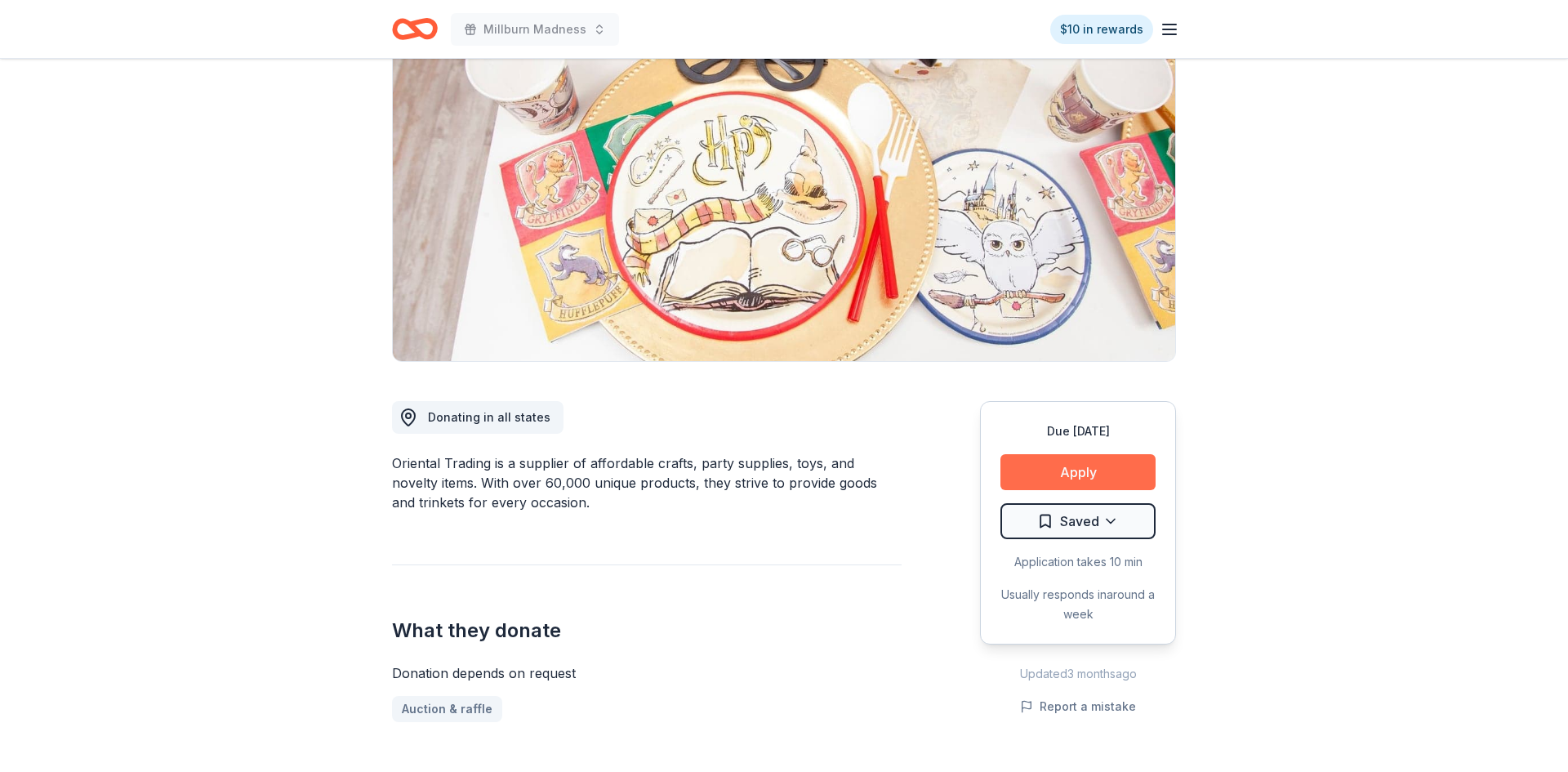
click at [1058, 480] on button "Apply" at bounding box center [1078, 472] width 155 height 36
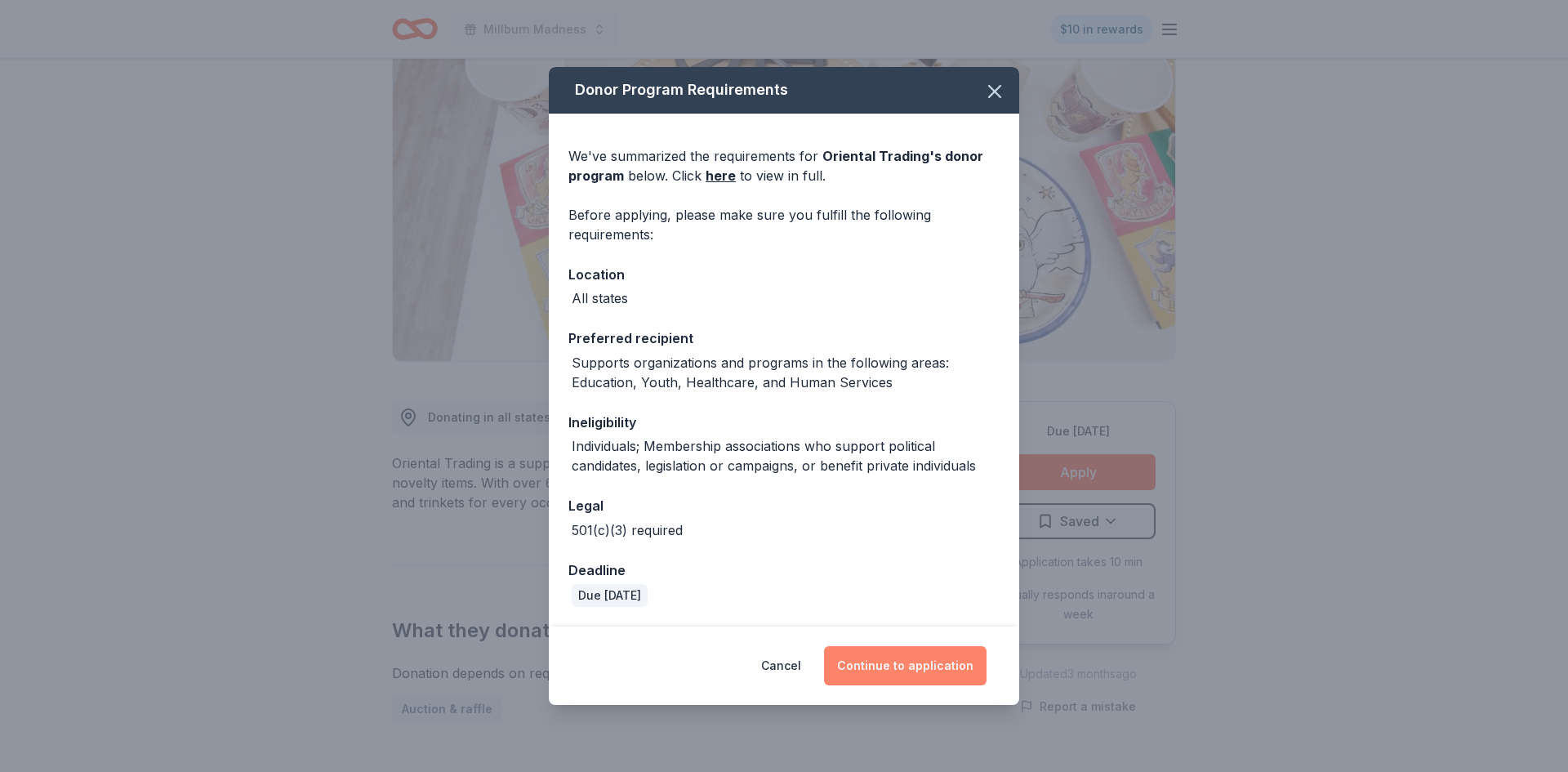
click at [907, 656] on button "Continue to application" at bounding box center [905, 666] width 162 height 39
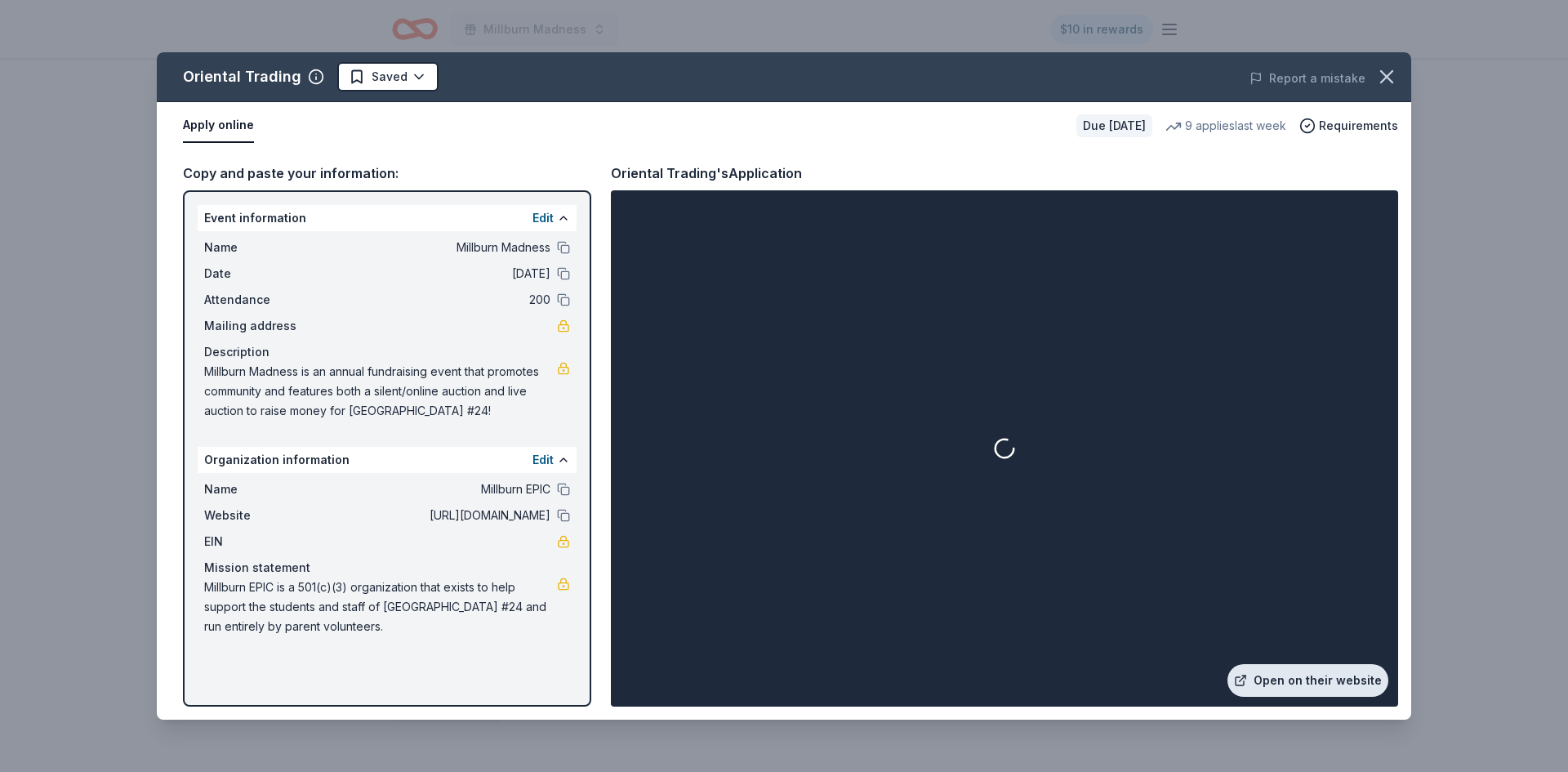
click at [1275, 680] on link "Open on their website" at bounding box center [1308, 680] width 161 height 32
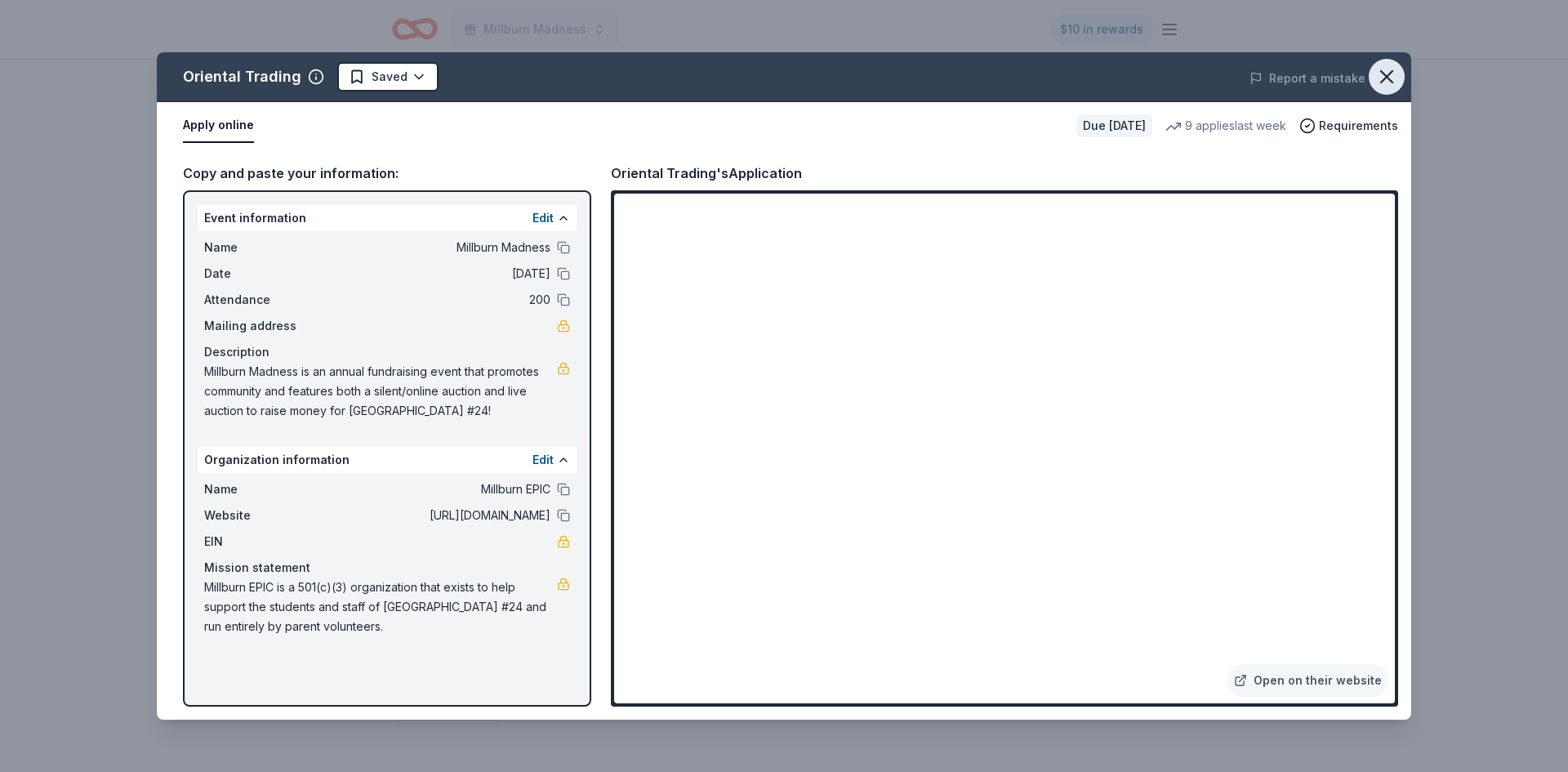
click at [1393, 85] on icon "button" at bounding box center [1386, 76] width 23 height 23
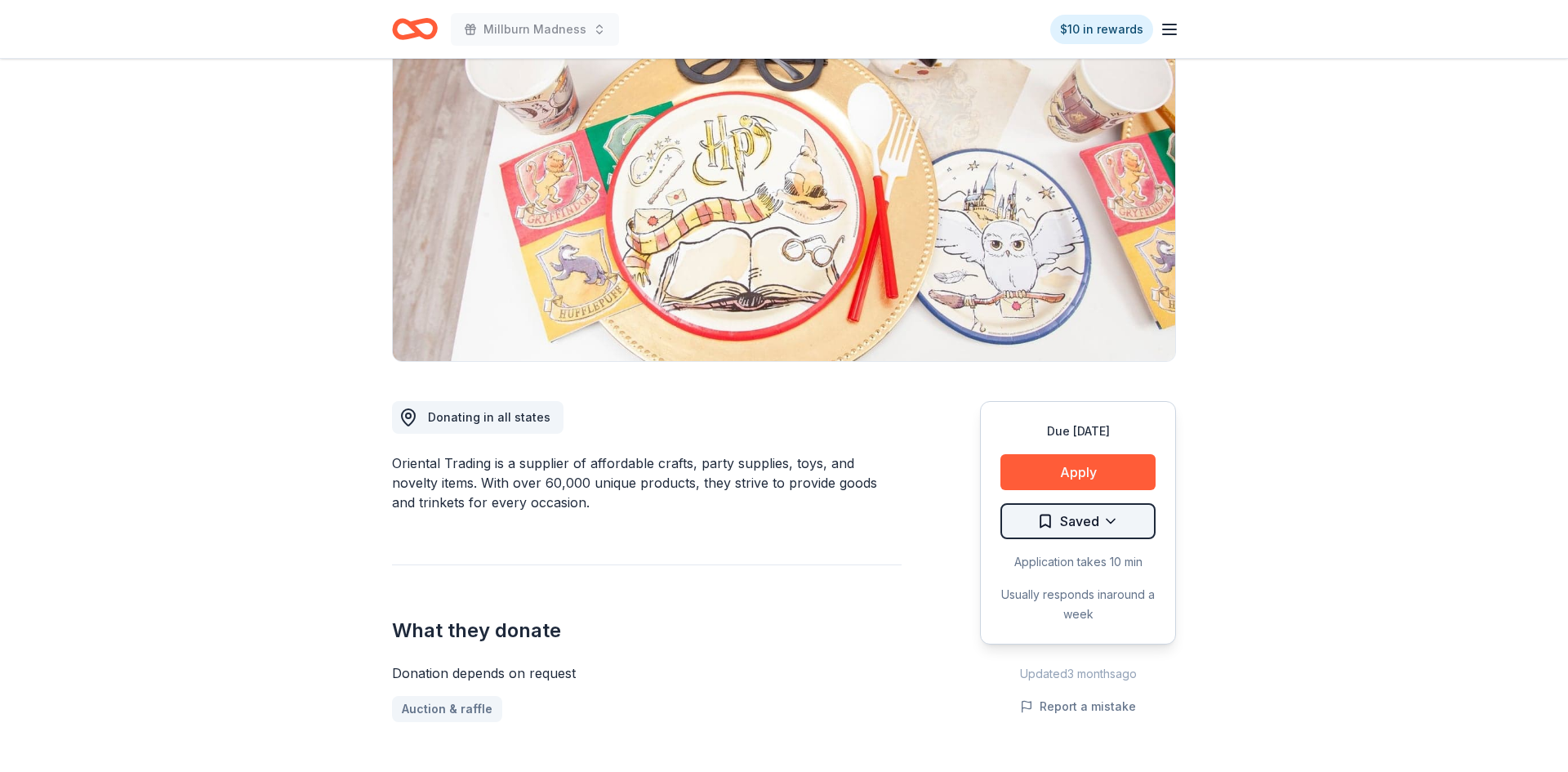
click at [1111, 523] on html "Millburn Madness $10 in rewards Due in 132 days Share Oriental Trading 4.8 • 11…" at bounding box center [784, 251] width 1568 height 772
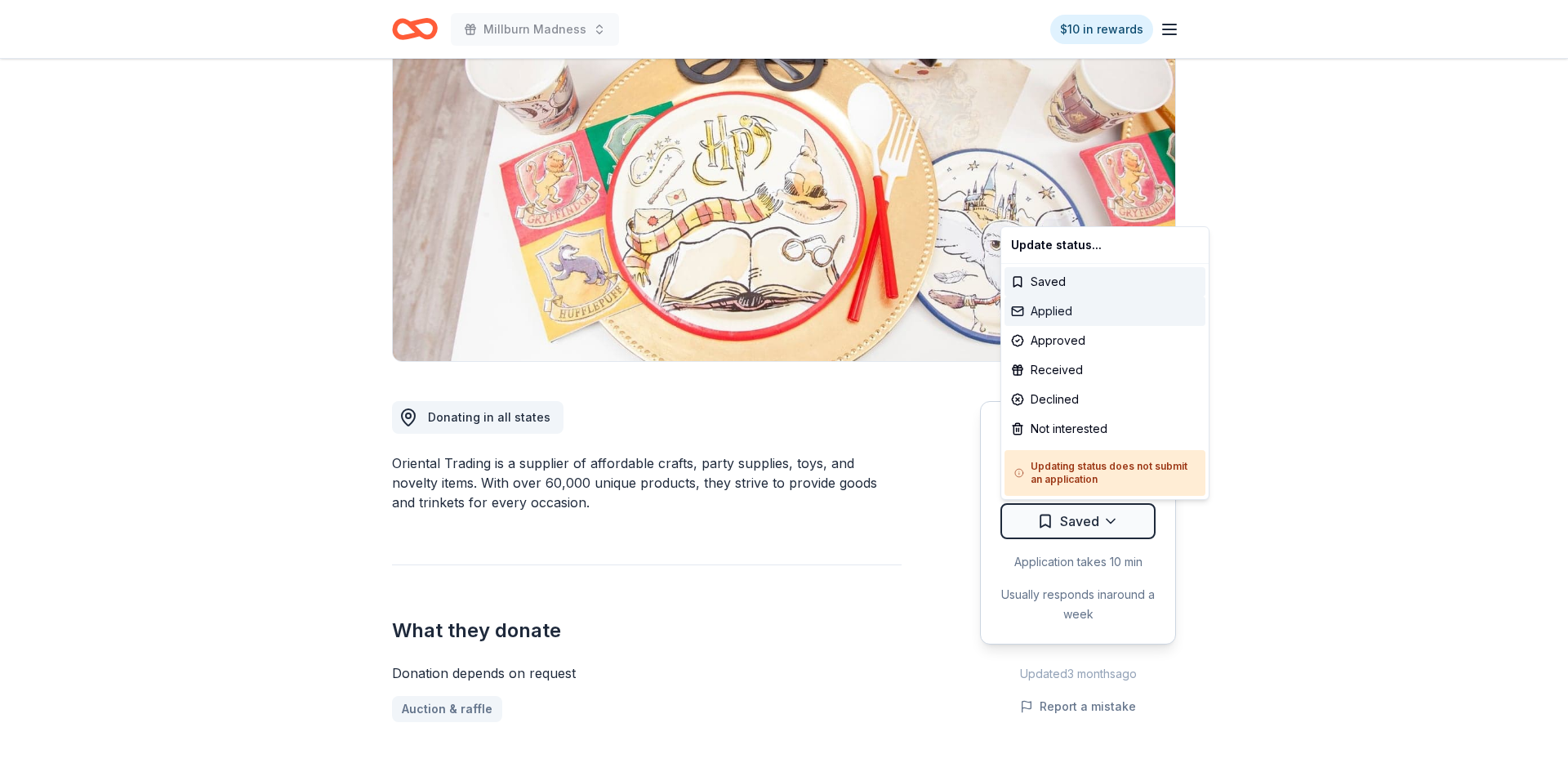
click at [1064, 310] on div "Applied" at bounding box center [1105, 311] width 201 height 30
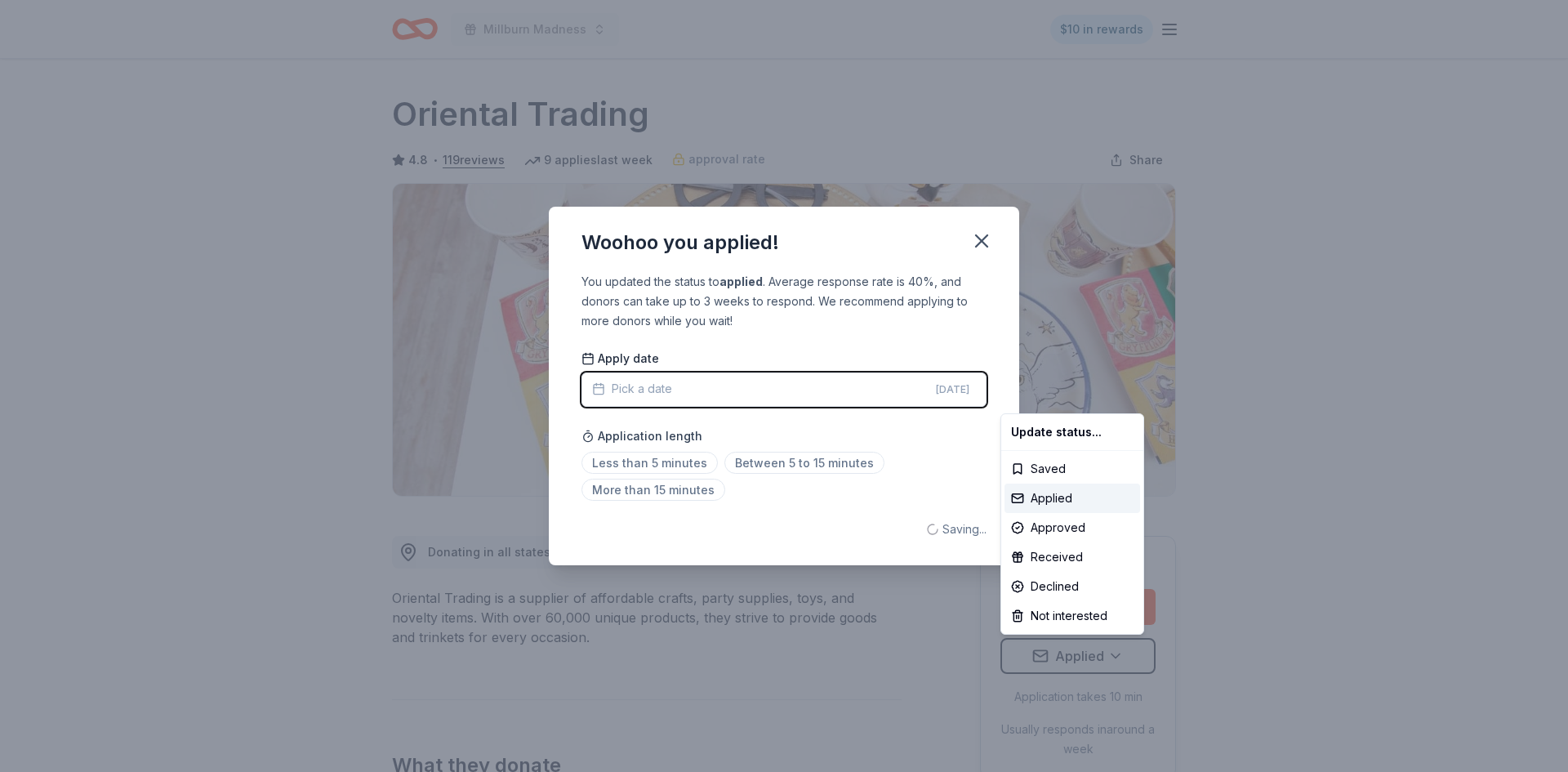
scroll to position [0, 0]
click at [980, 238] on html "Millburn Madness $10 in rewards Due in 132 days Share Oriental Trading 4.8 • 11…" at bounding box center [784, 386] width 1568 height 772
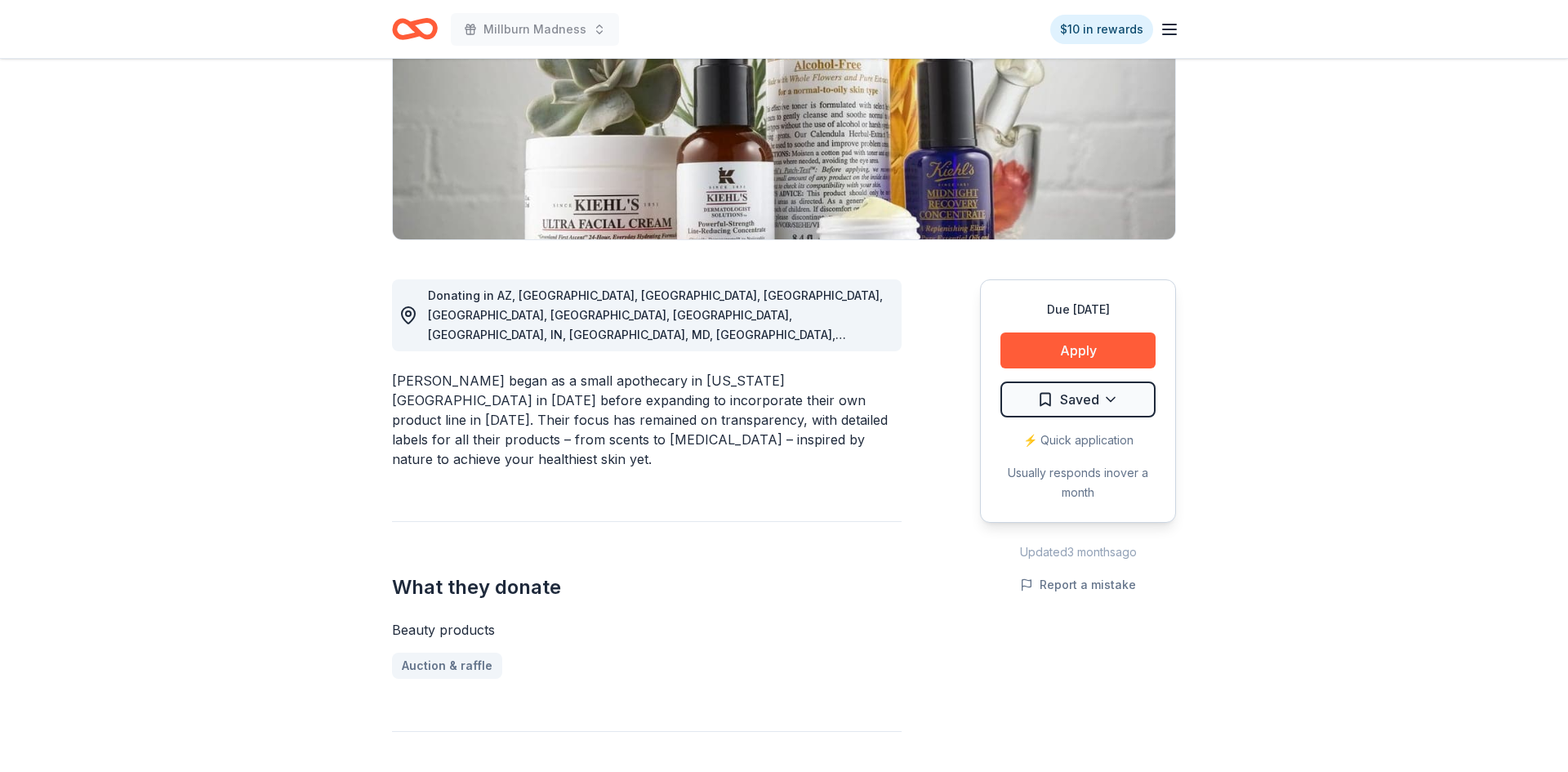
scroll to position [252, 0]
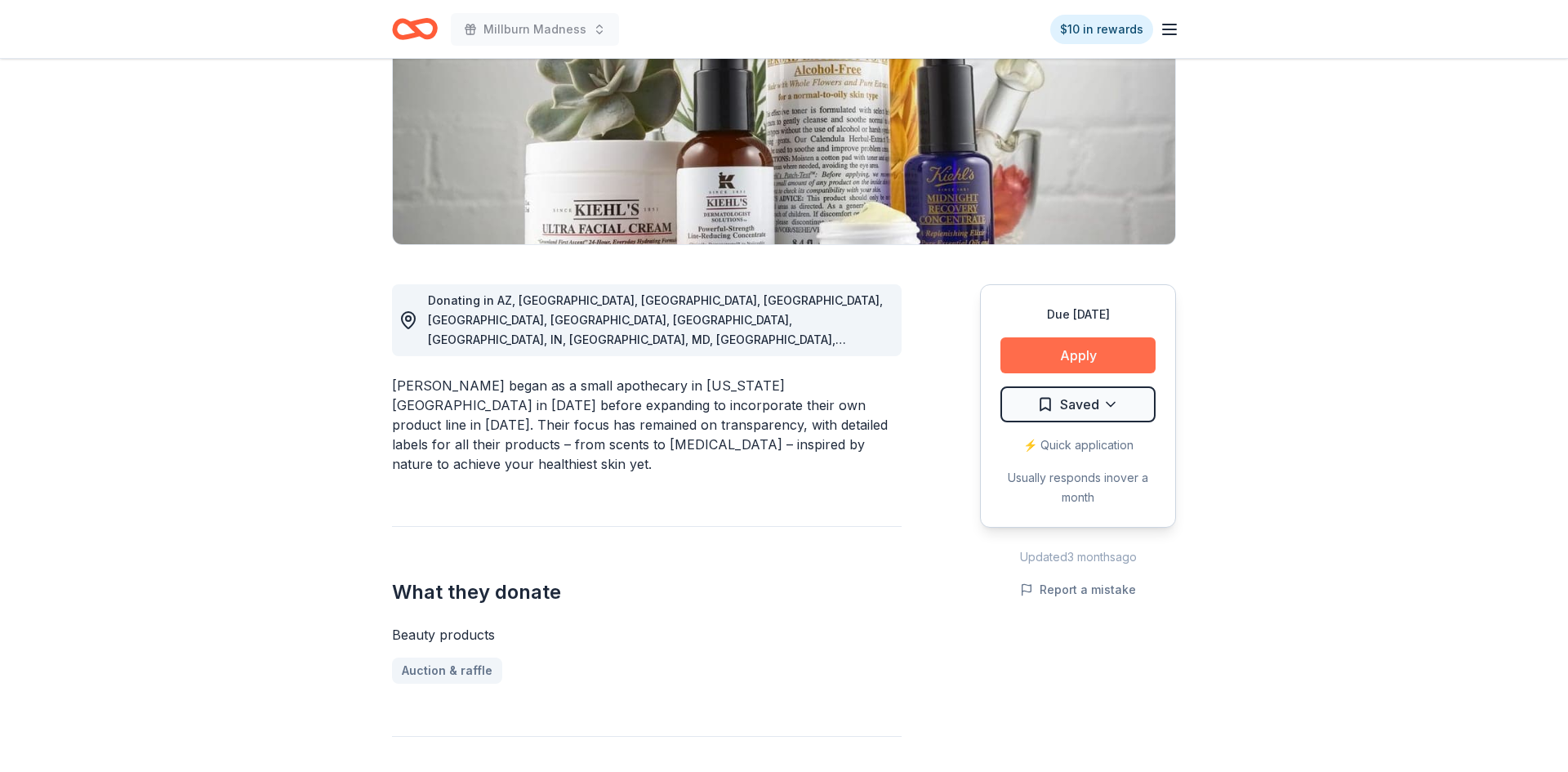
click at [1078, 357] on button "Apply" at bounding box center [1078, 355] width 155 height 36
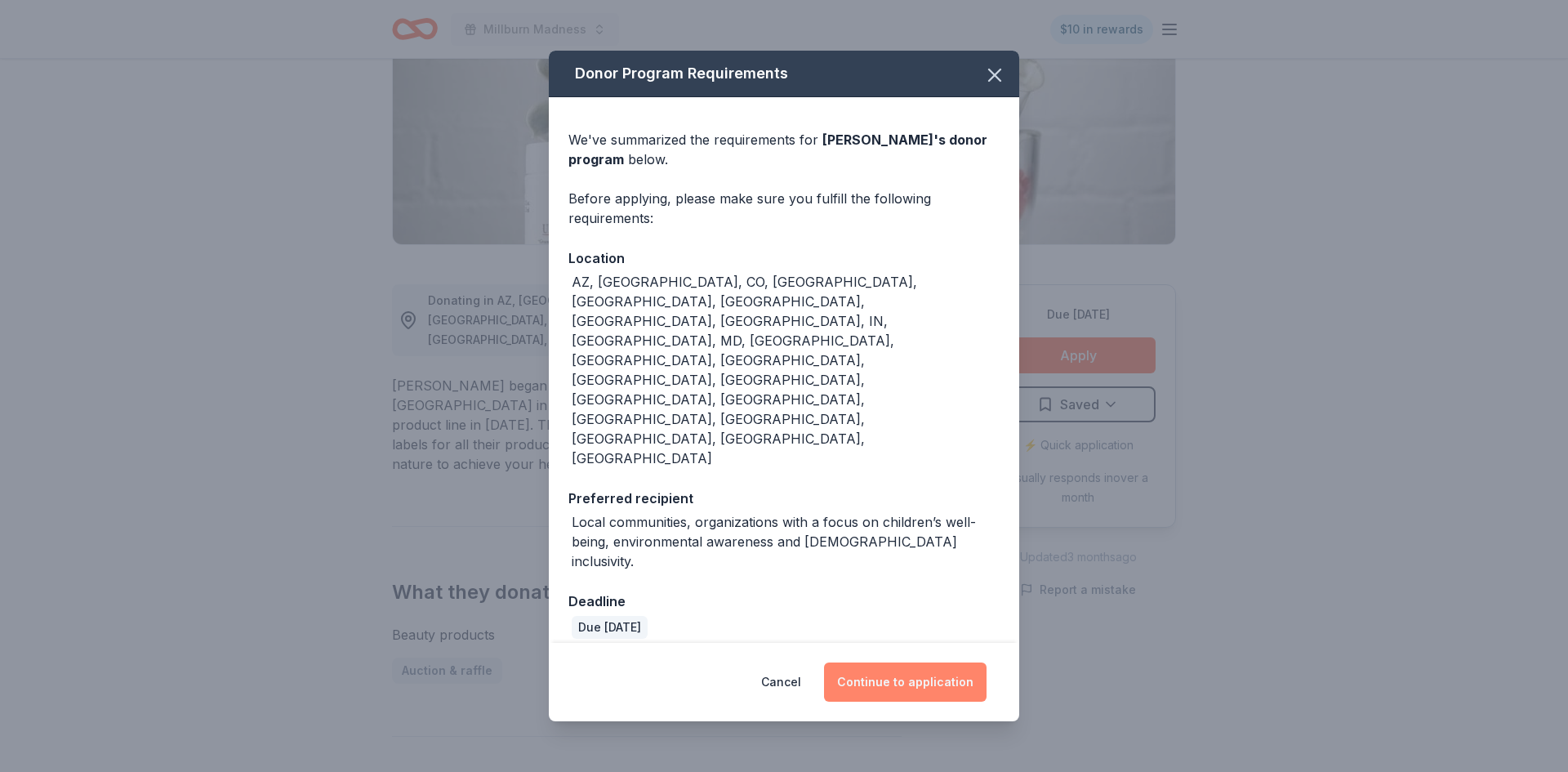
click at [872, 662] on button "Continue to application" at bounding box center [905, 682] width 162 height 39
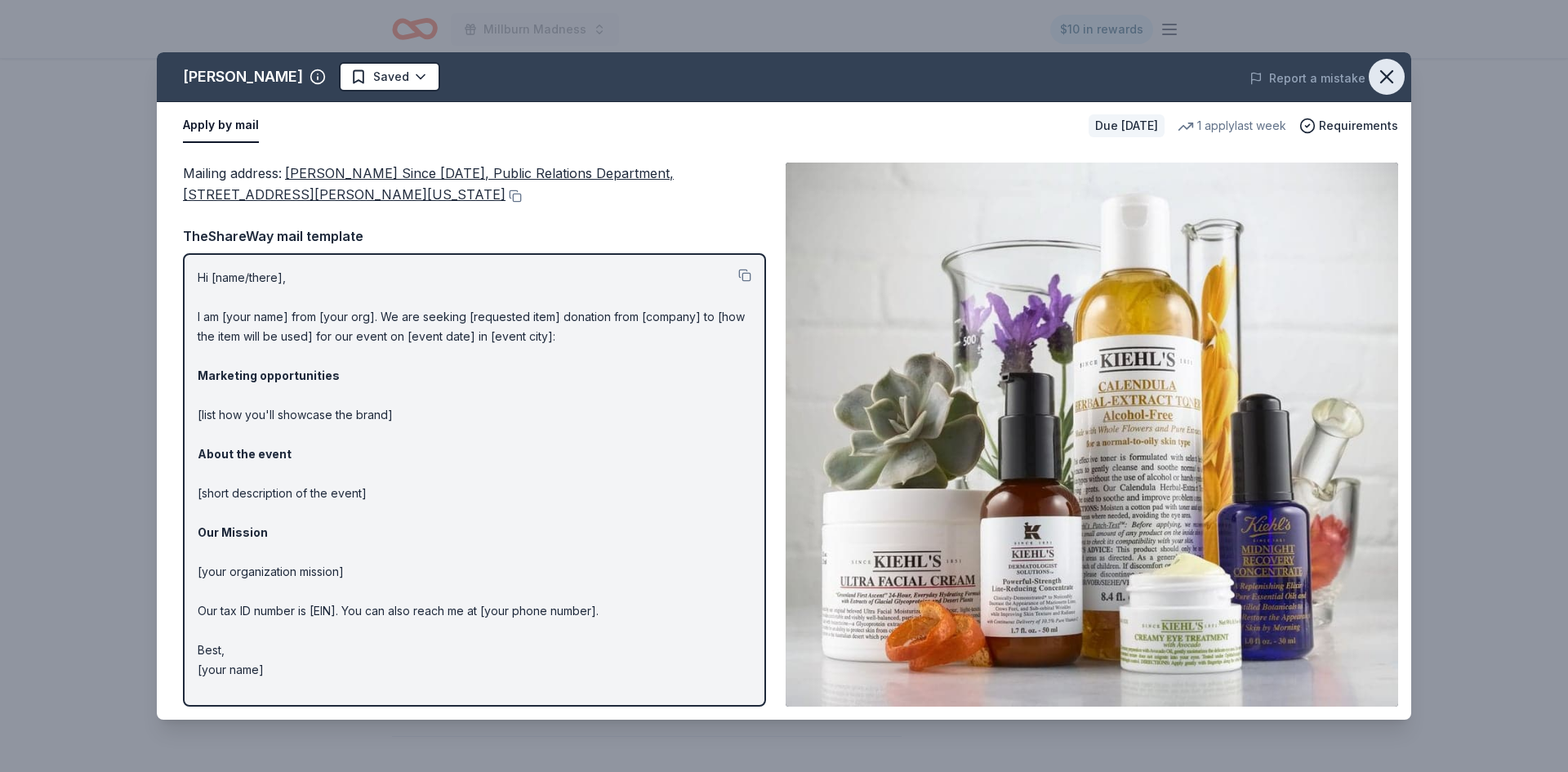
click at [1383, 77] on icon "button" at bounding box center [1386, 76] width 23 height 23
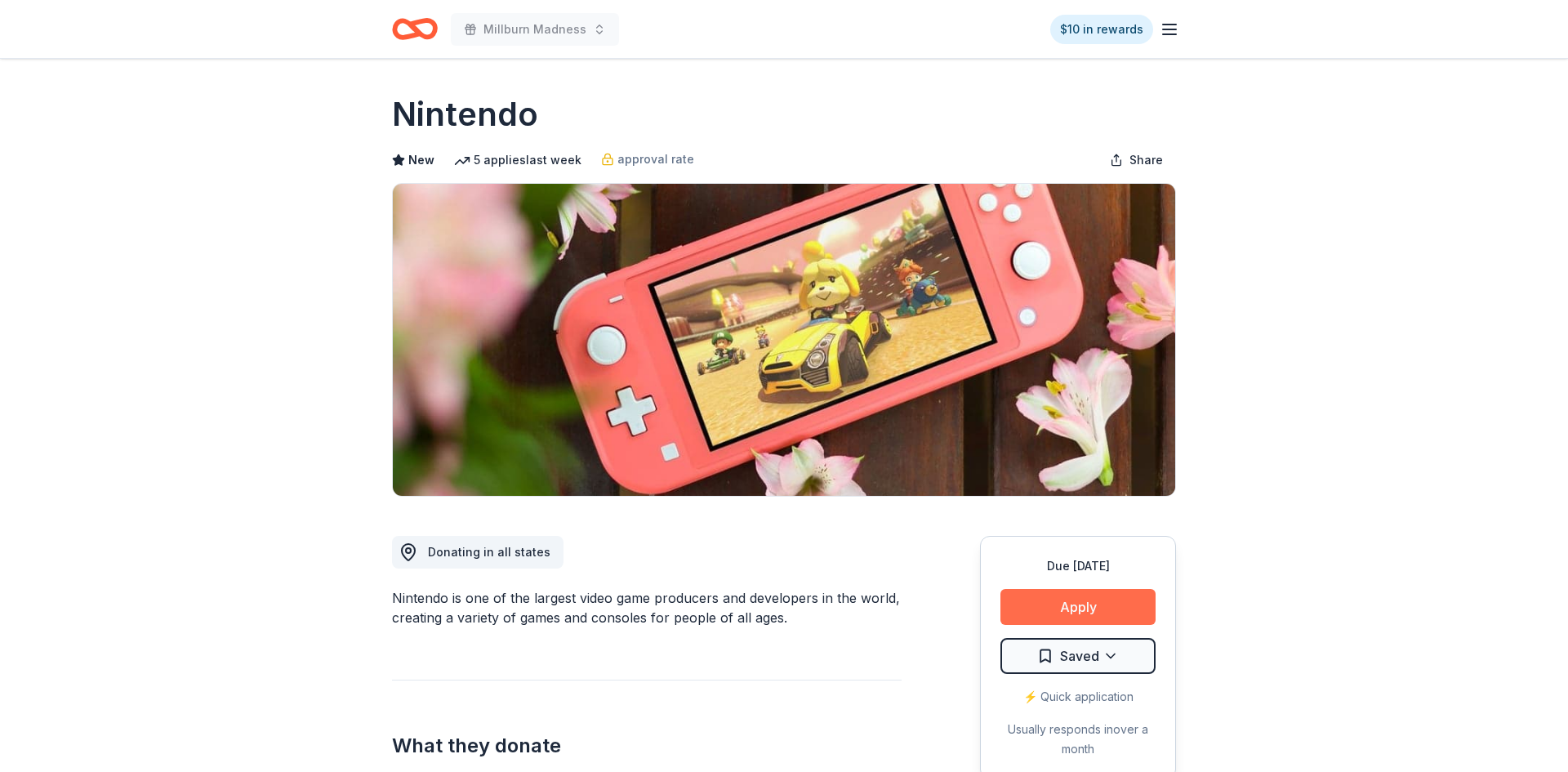
click at [1108, 604] on button "Apply" at bounding box center [1078, 607] width 155 height 36
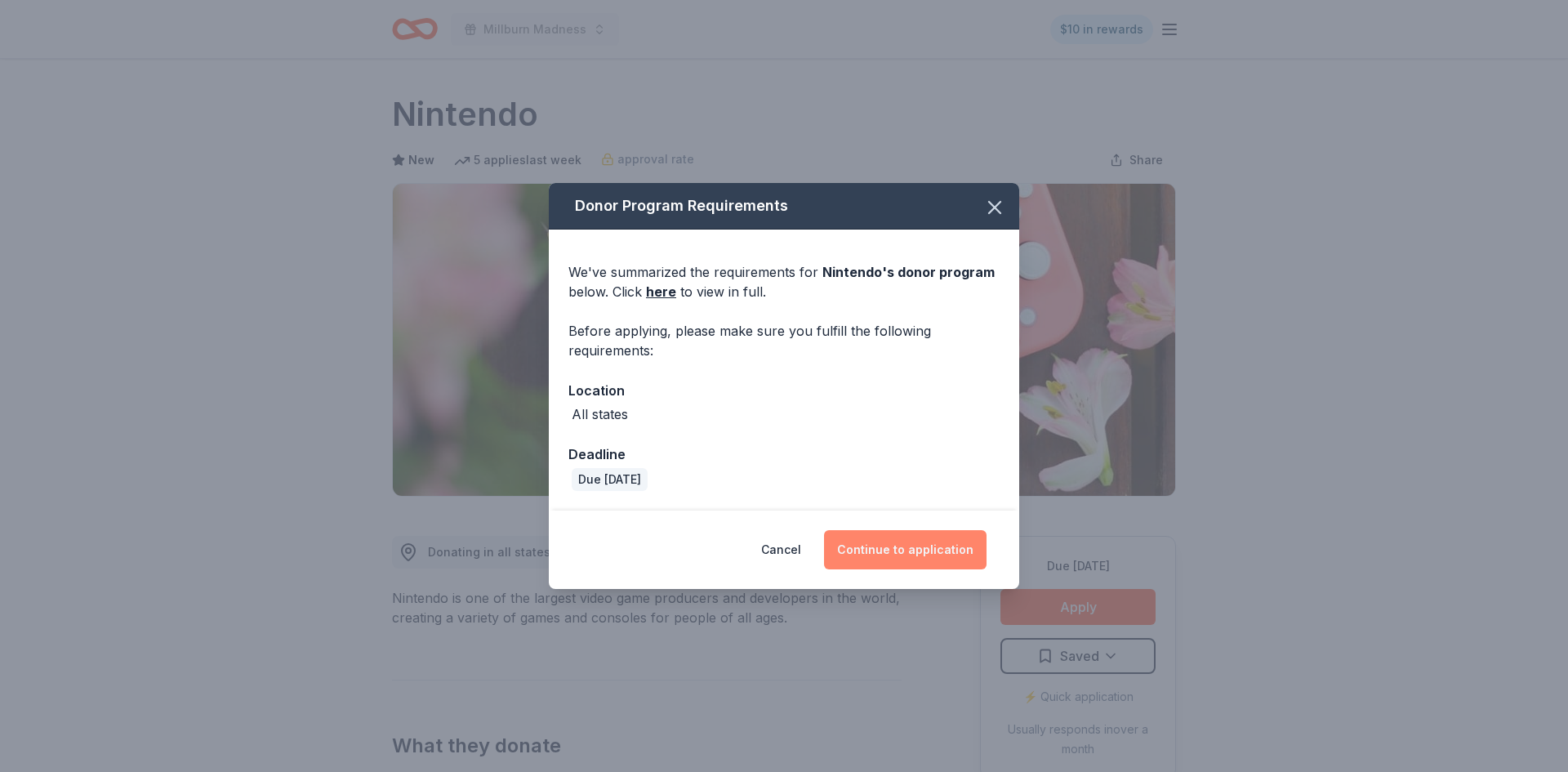
click at [897, 556] on button "Continue to application" at bounding box center [905, 550] width 162 height 39
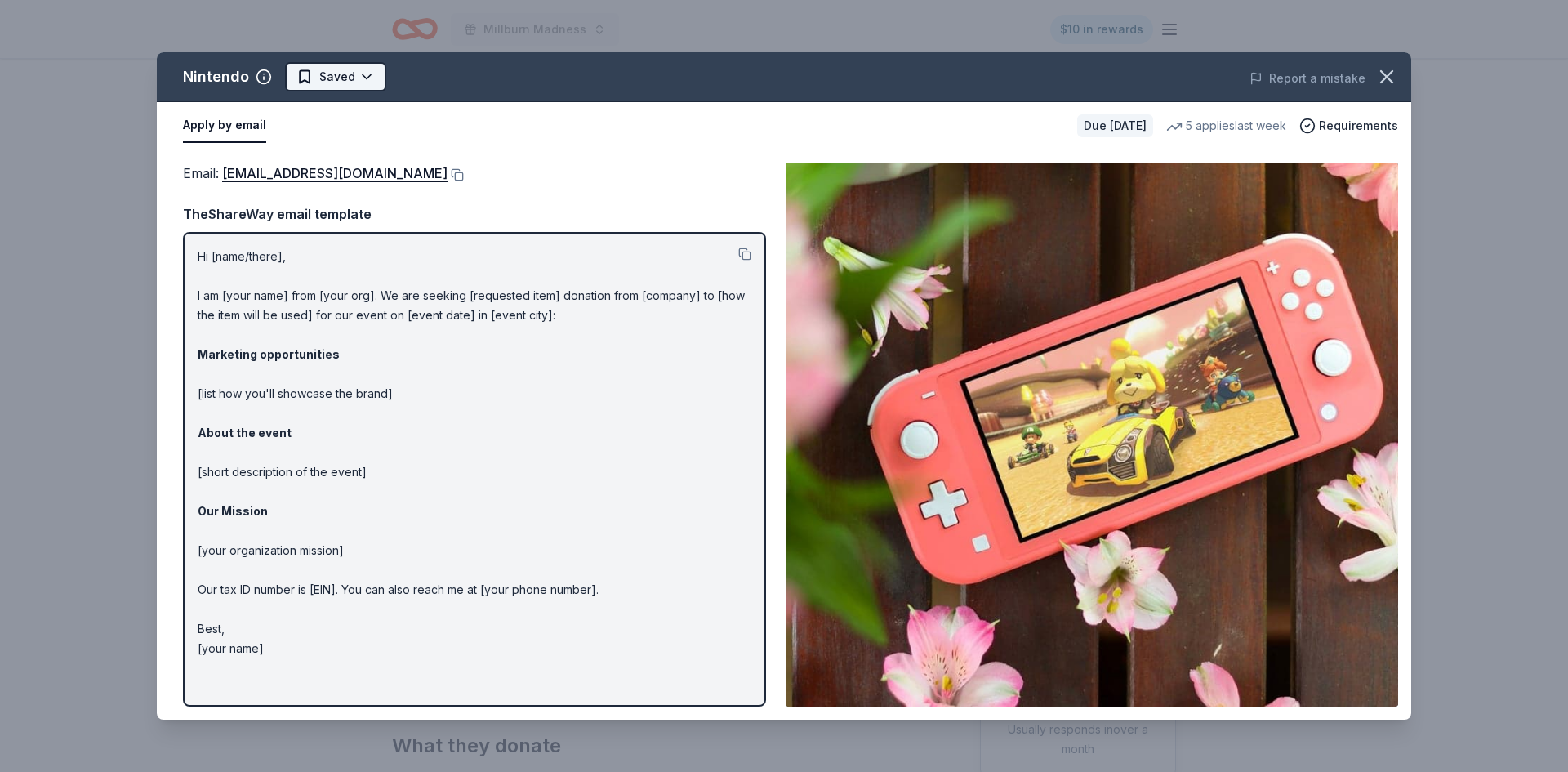
click at [346, 73] on html "Millburn Madness $10 in rewards Due in 130 days Share Nintendo New 5 applies la…" at bounding box center [784, 386] width 1568 height 772
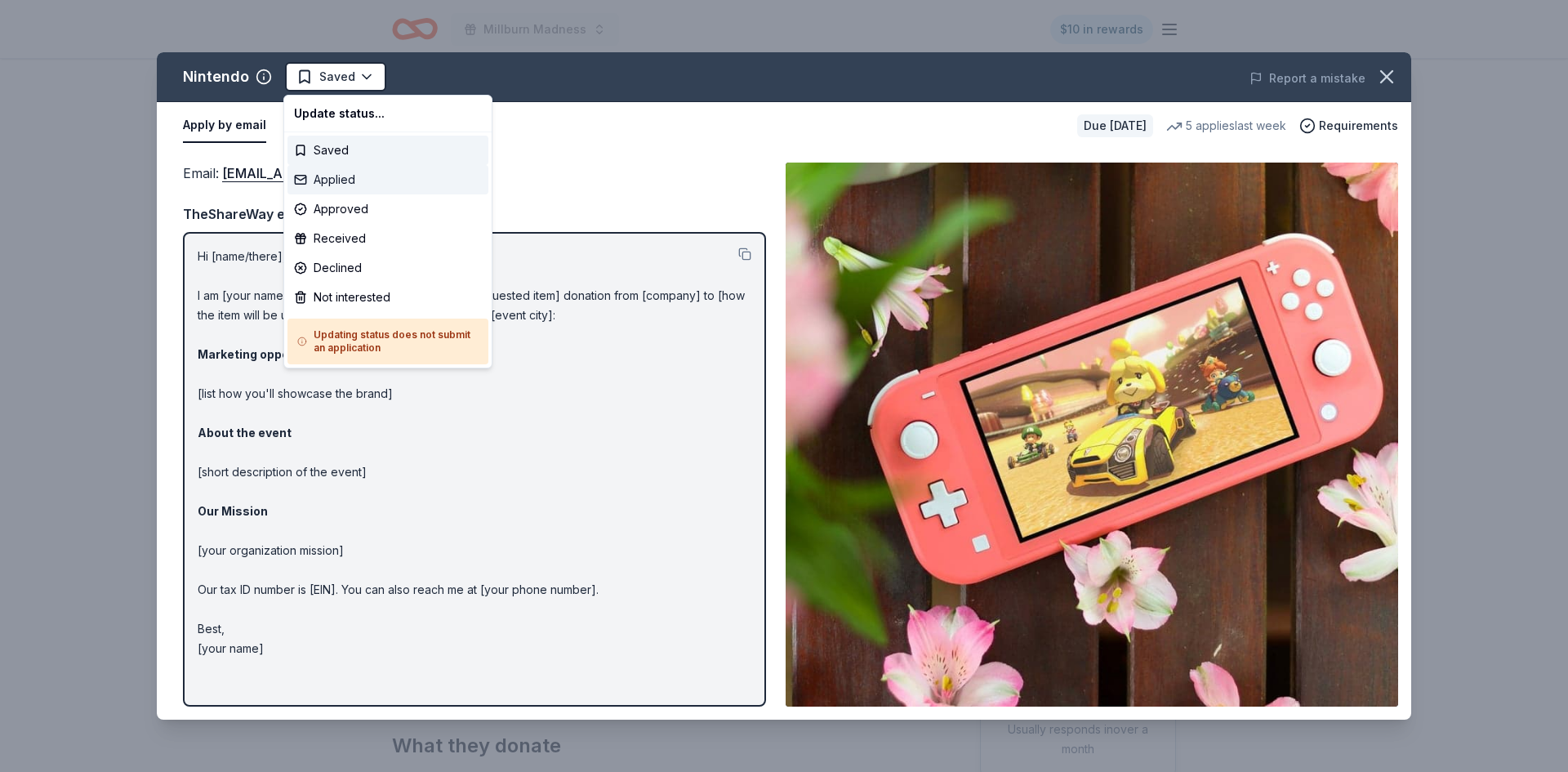
click at [354, 182] on div "Applied" at bounding box center [388, 180] width 201 height 30
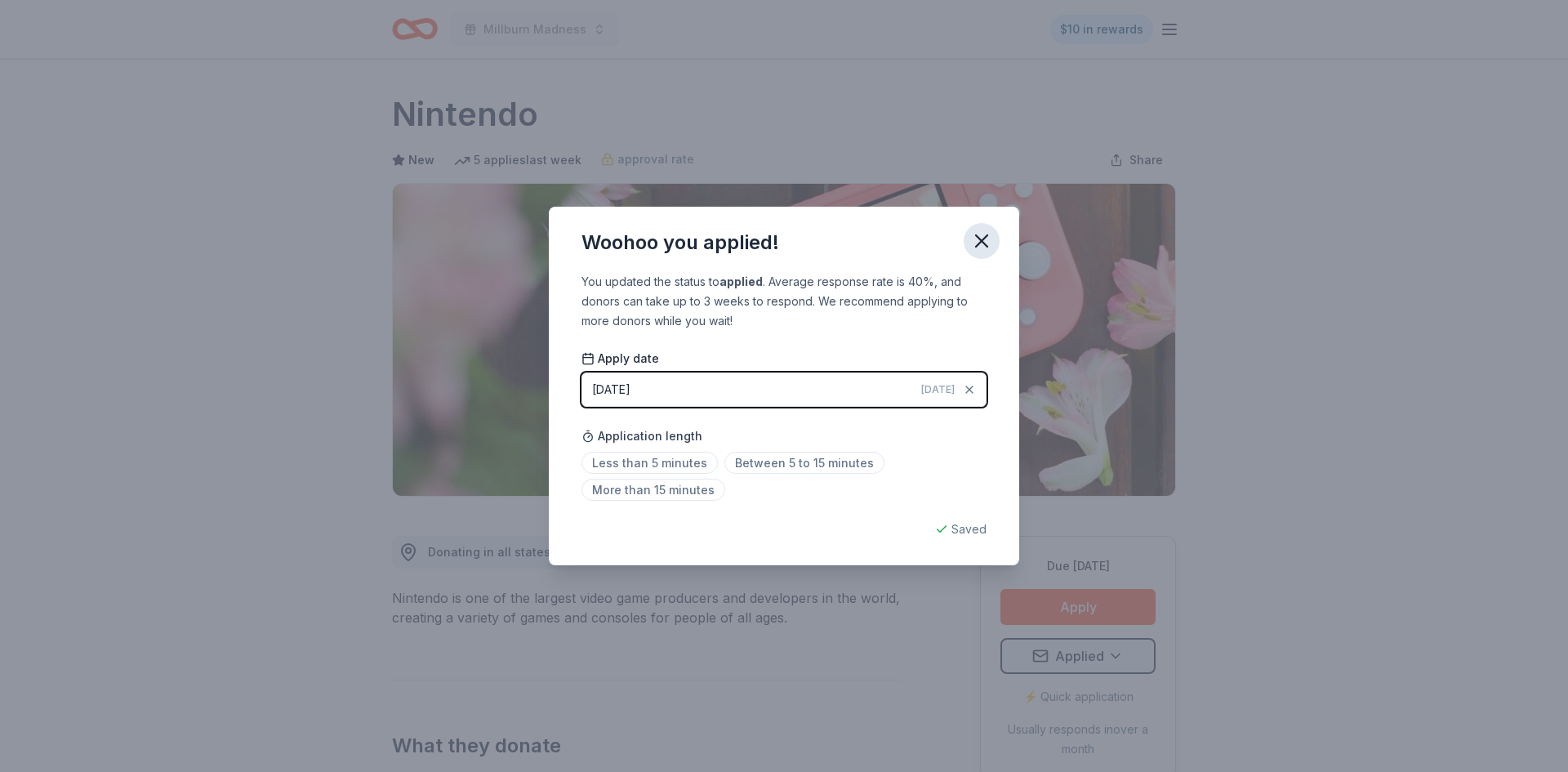
click at [977, 244] on icon "button" at bounding box center [982, 241] width 12 height 12
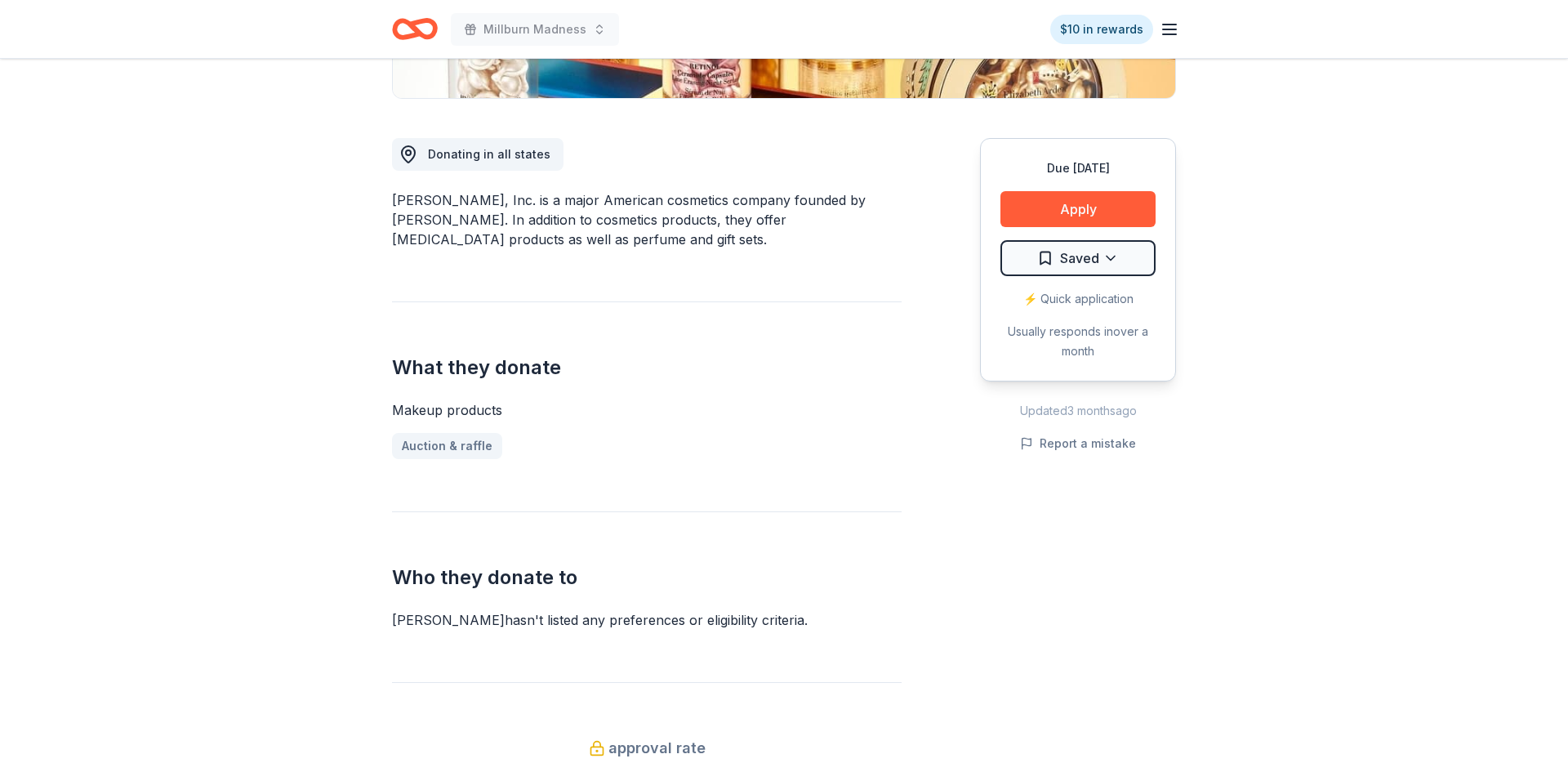
scroll to position [392, 0]
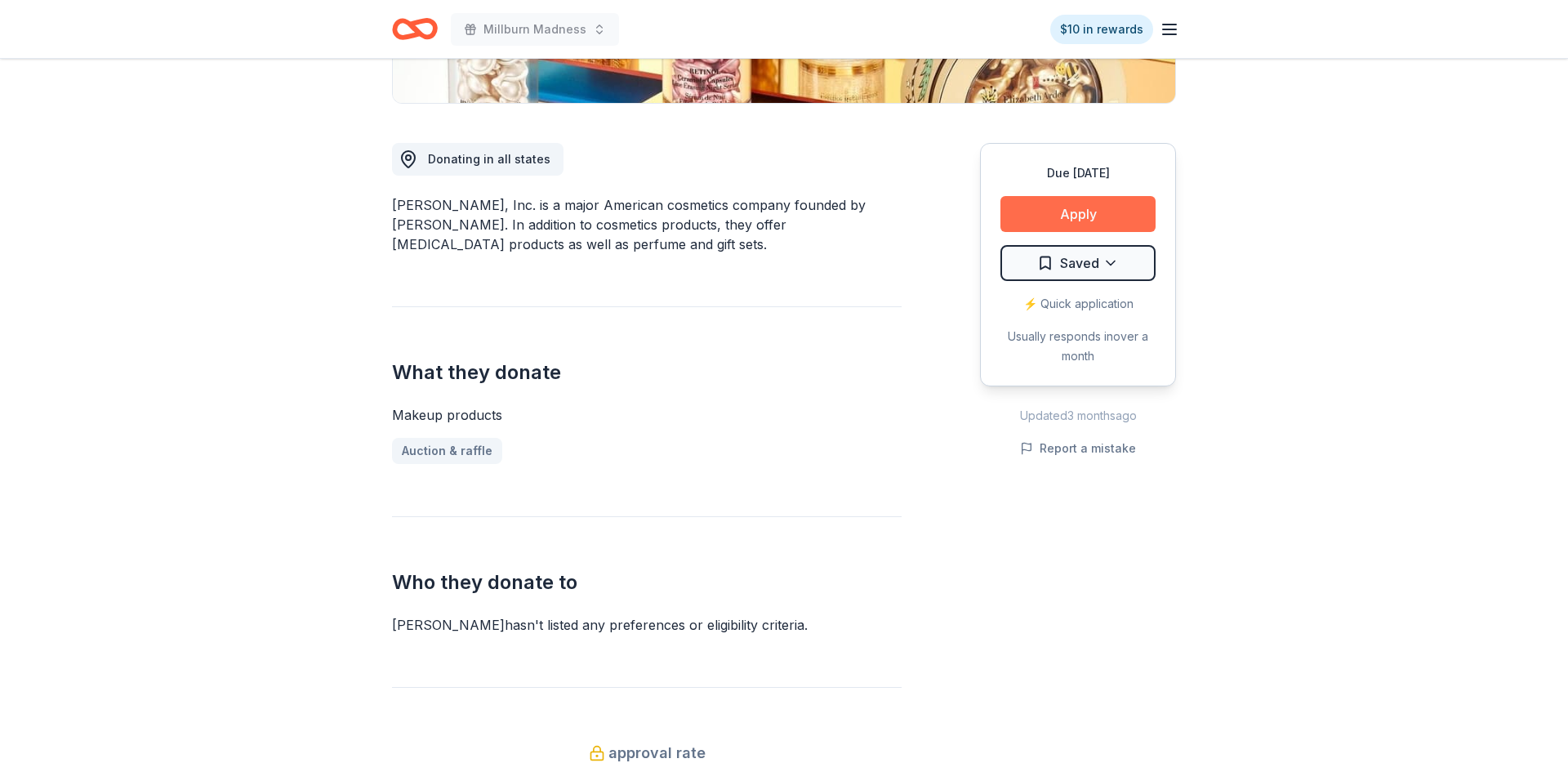
click at [1040, 228] on button "Apply" at bounding box center [1078, 213] width 155 height 36
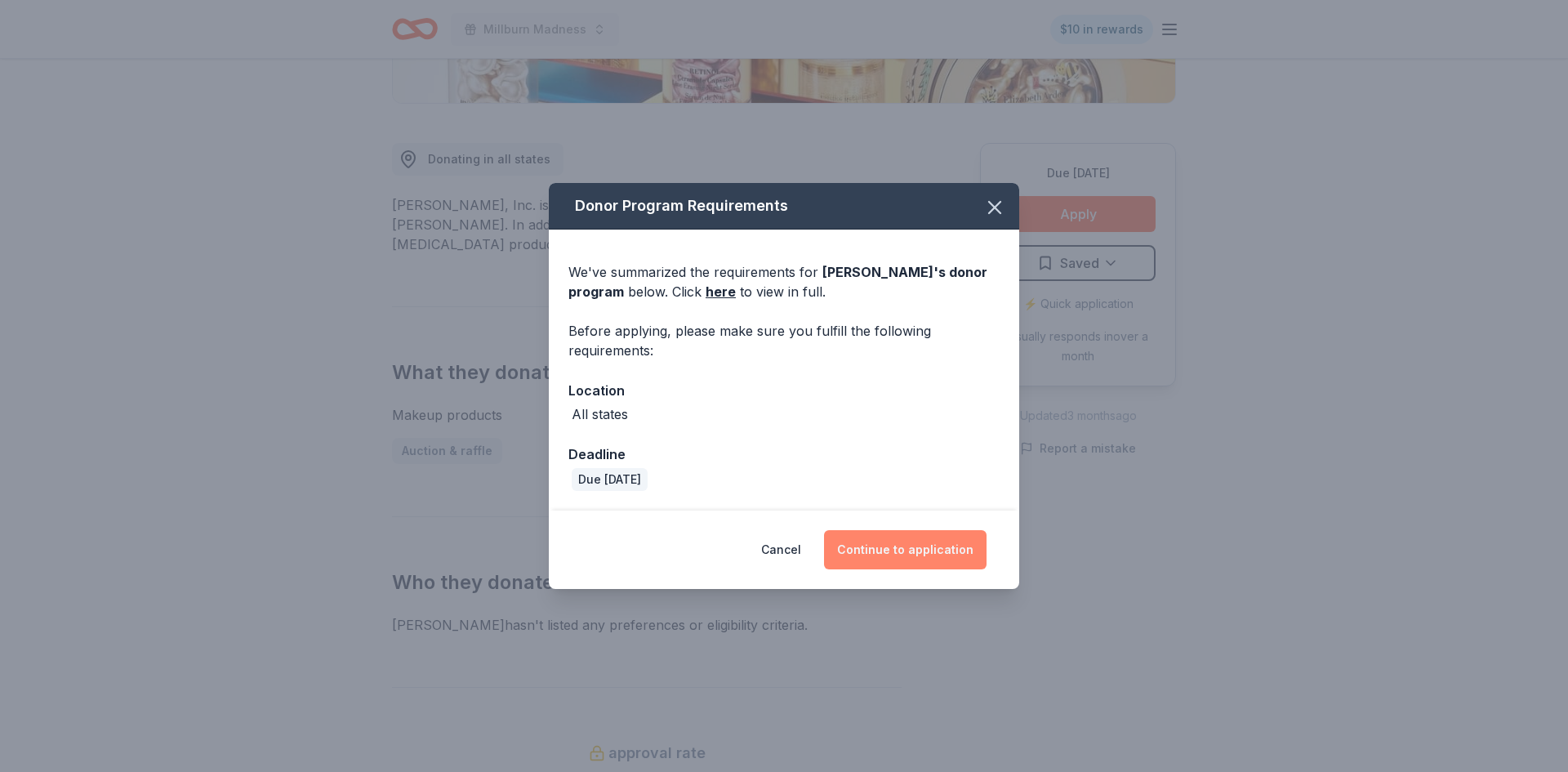
click at [892, 535] on button "Continue to application" at bounding box center [905, 550] width 162 height 39
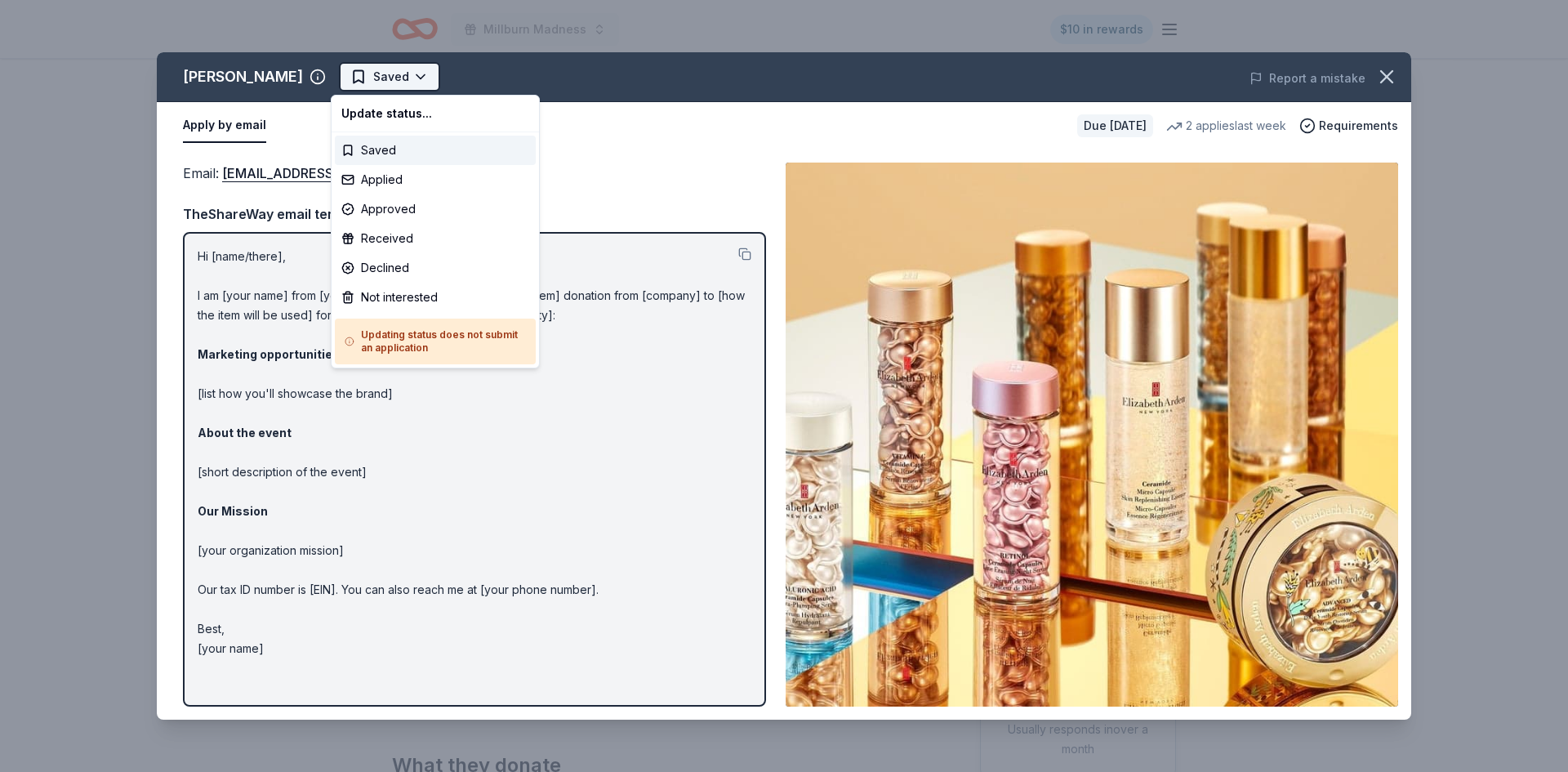
scroll to position [0, 0]
click at [398, 189] on div "Applied" at bounding box center [435, 180] width 201 height 30
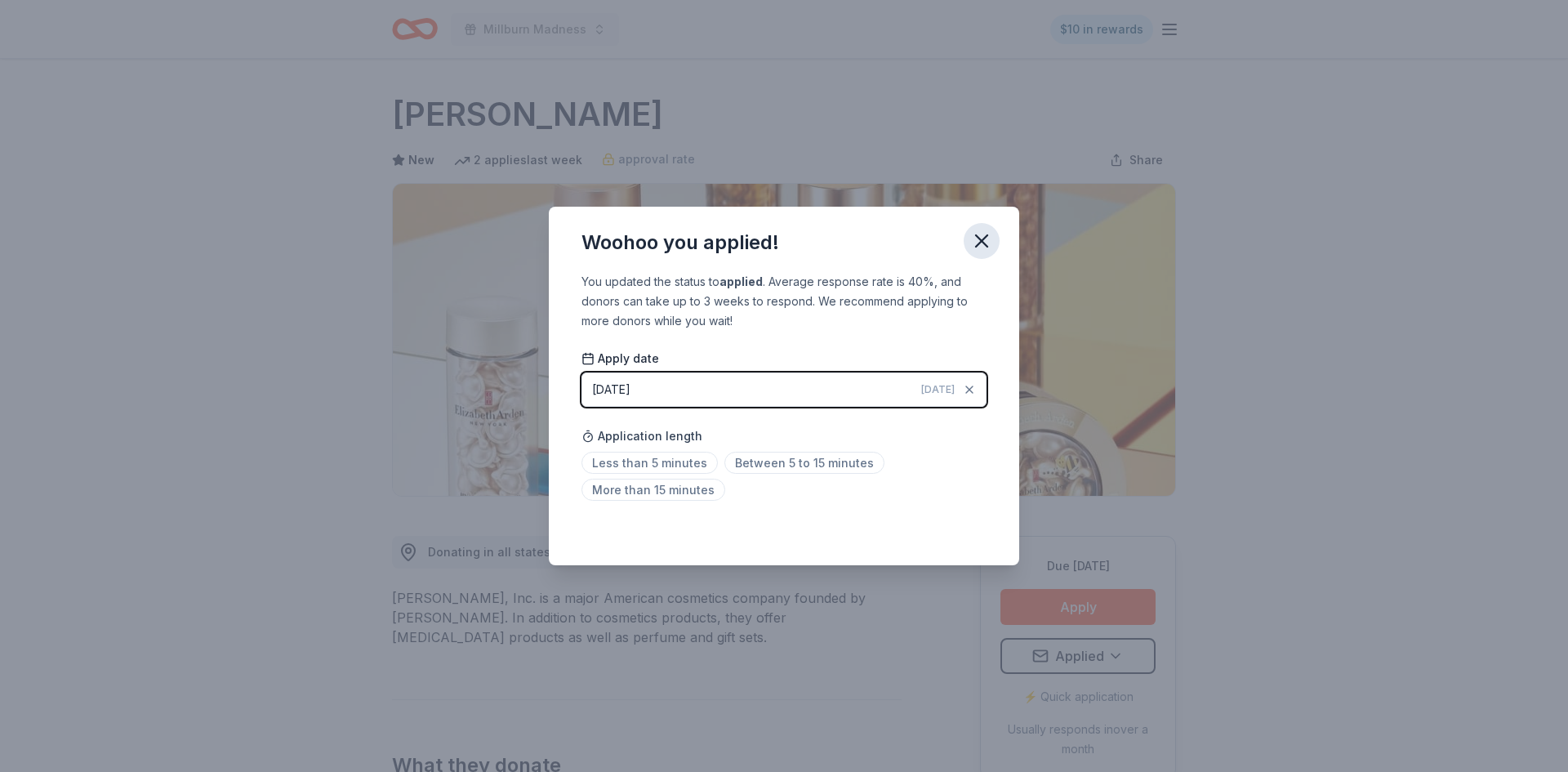
click at [993, 232] on icon "button" at bounding box center [981, 240] width 23 height 23
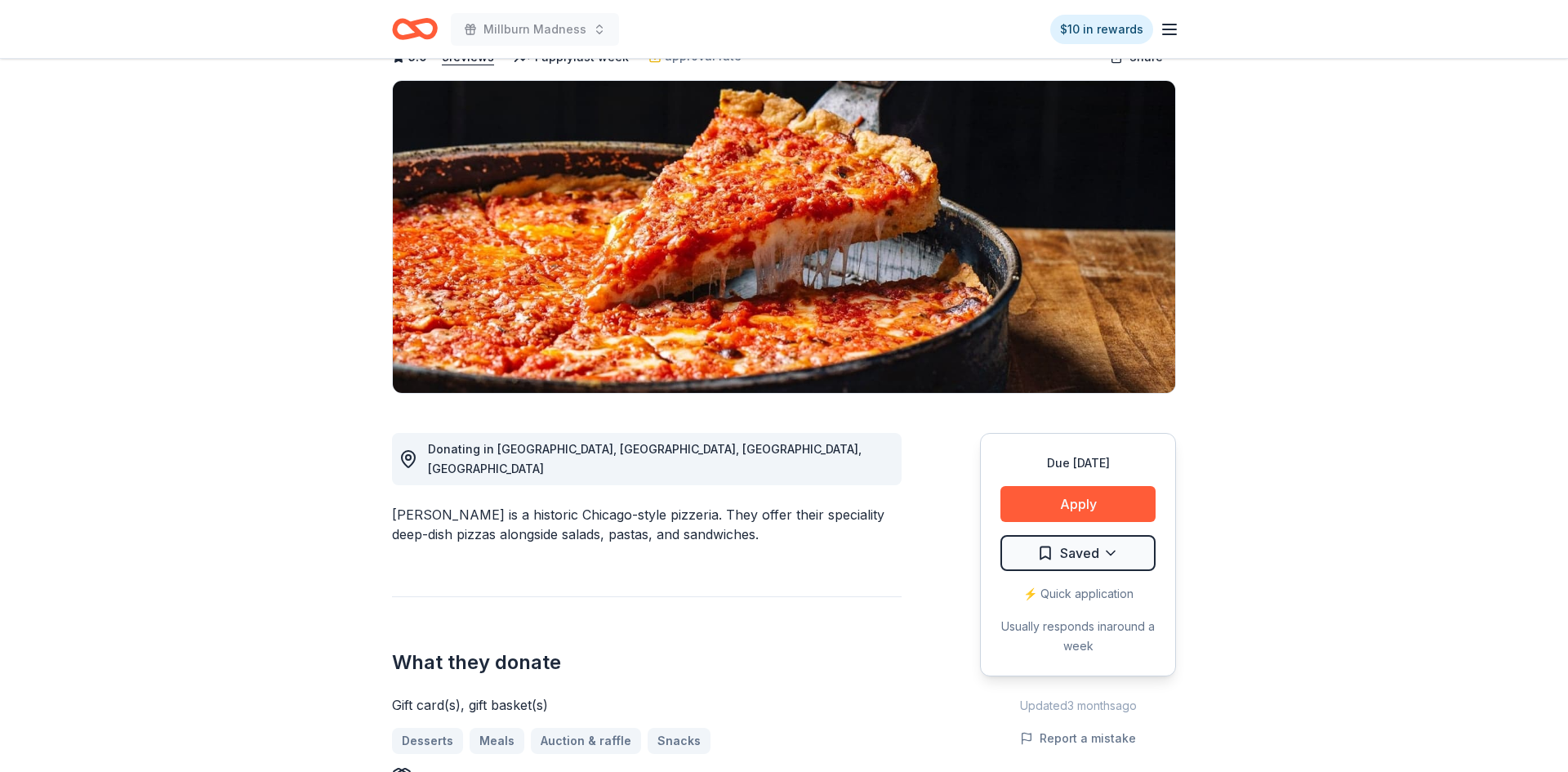
scroll to position [93, 0]
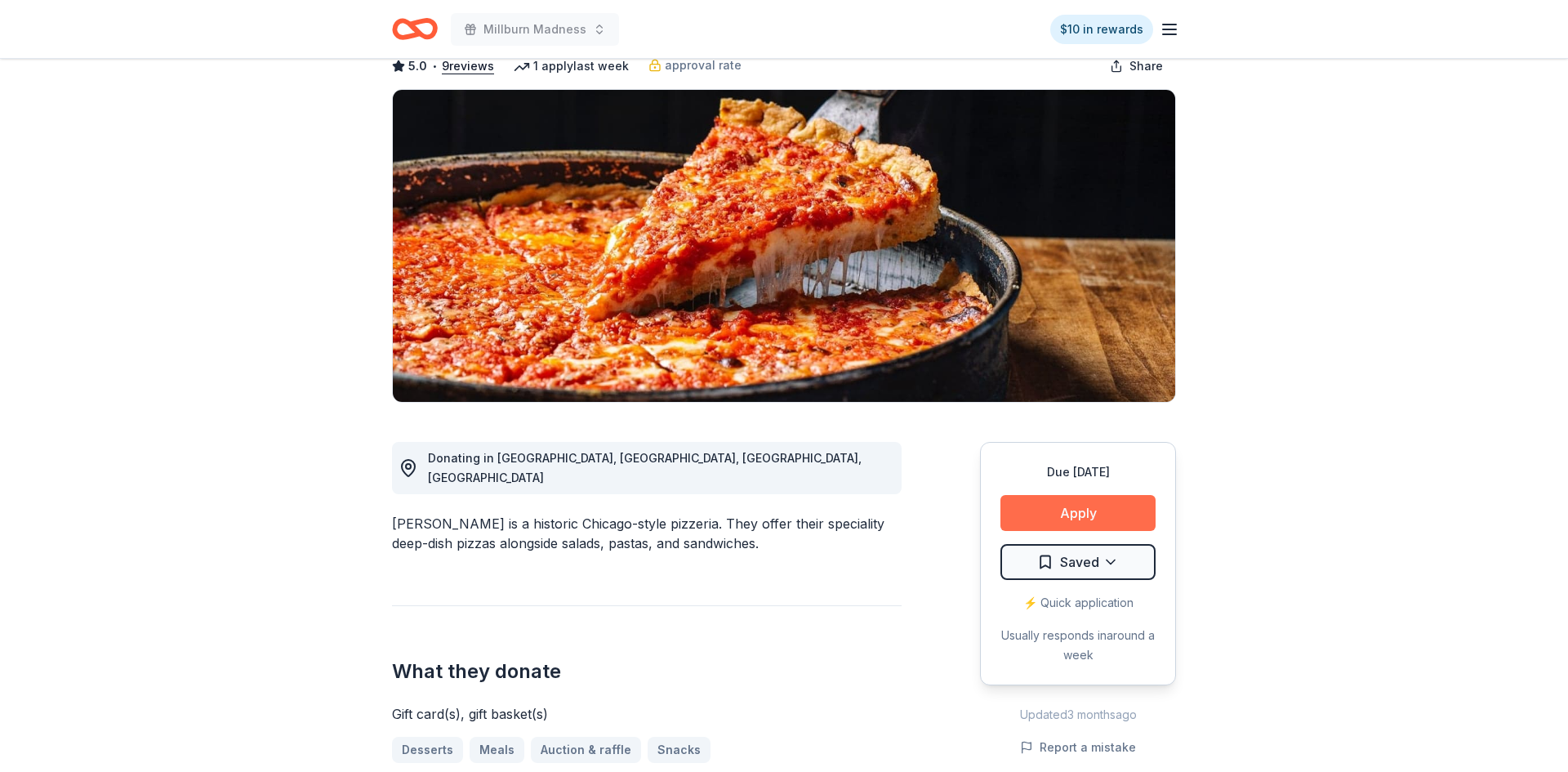
click at [1094, 506] on button "Apply" at bounding box center [1078, 512] width 155 height 36
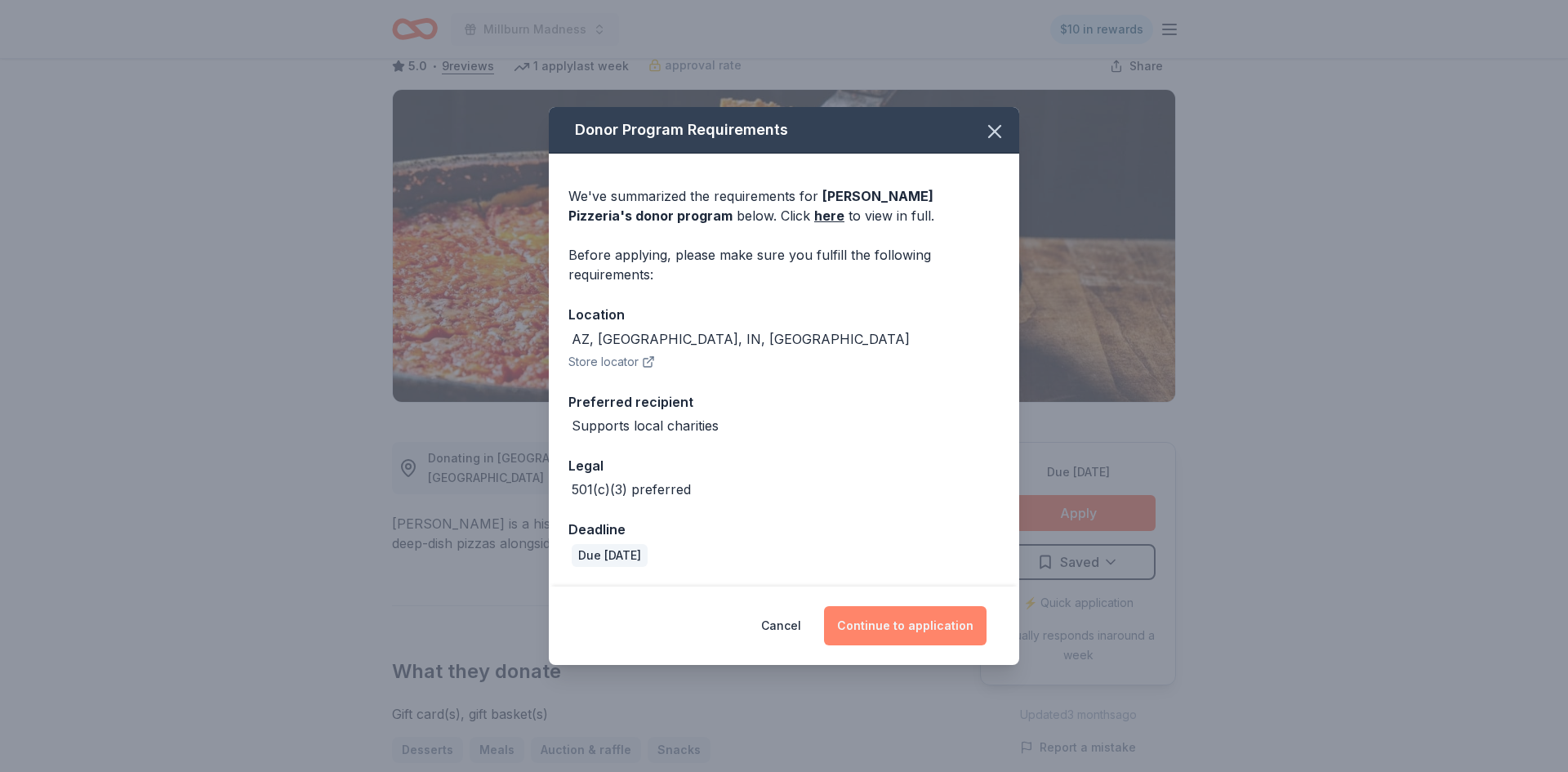
click at [934, 613] on button "Continue to application" at bounding box center [905, 625] width 162 height 39
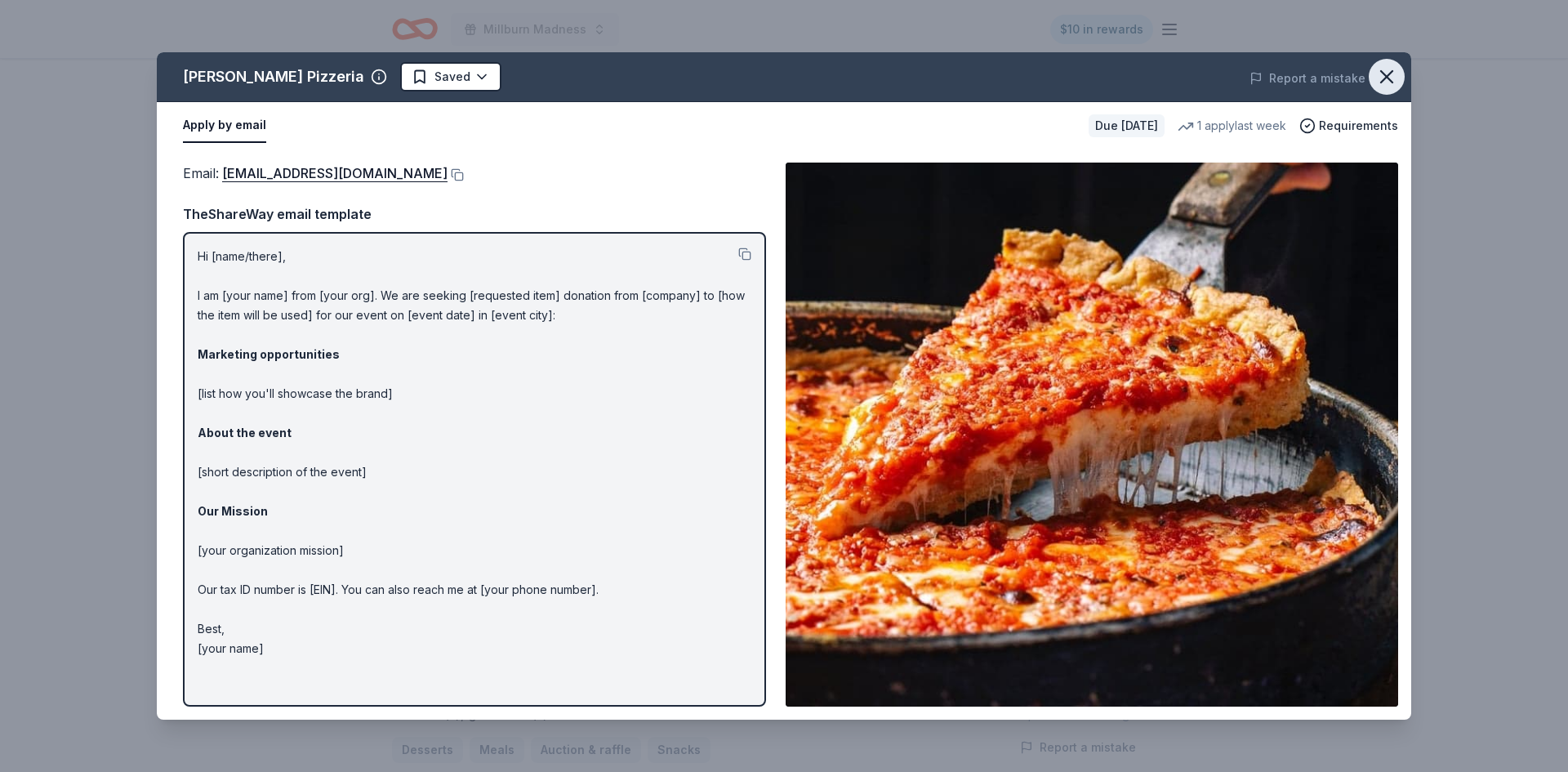
click at [1386, 76] on icon "button" at bounding box center [1387, 77] width 12 height 12
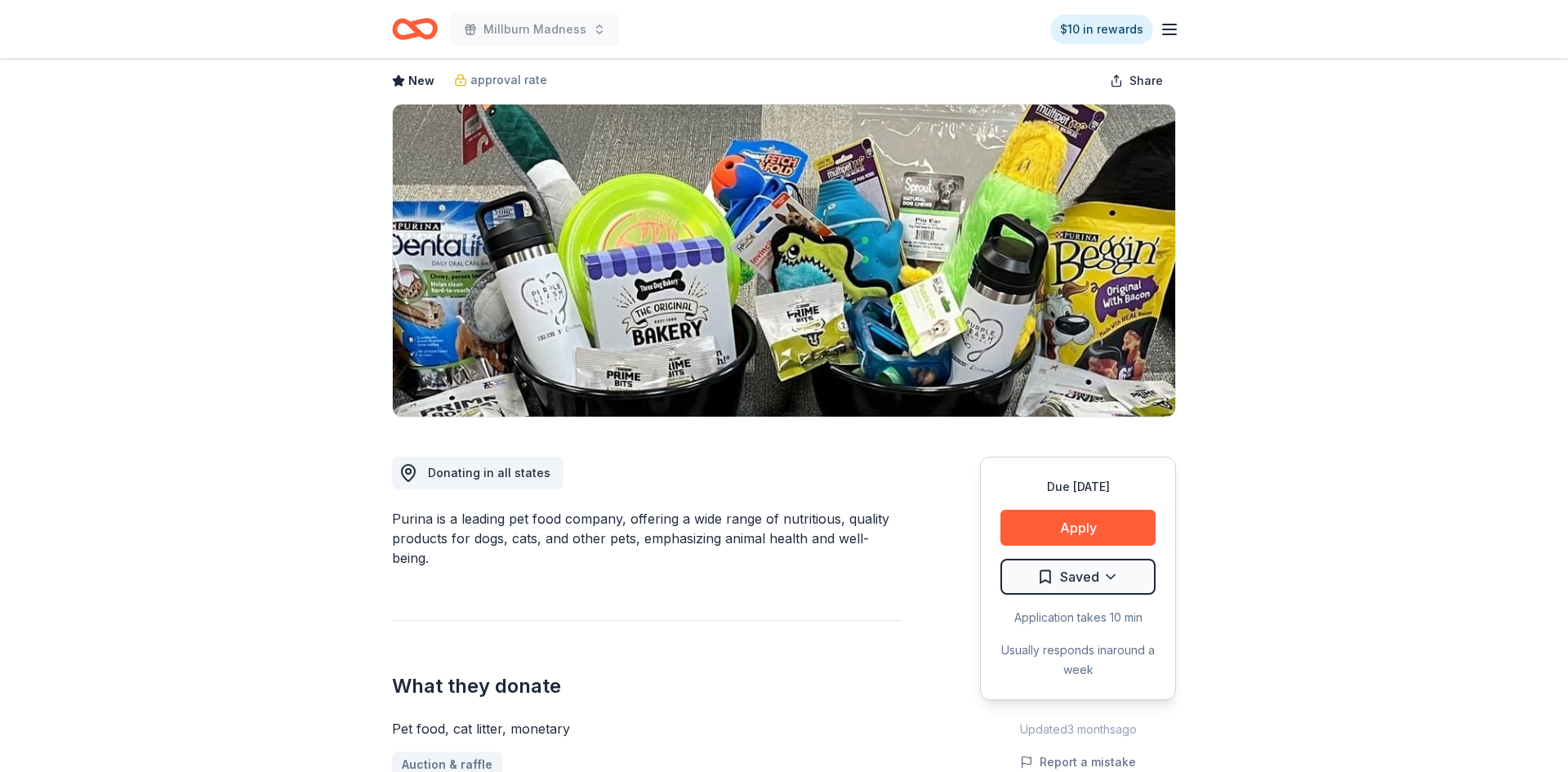
scroll to position [75, 0]
